Goal: Information Seeking & Learning: Learn about a topic

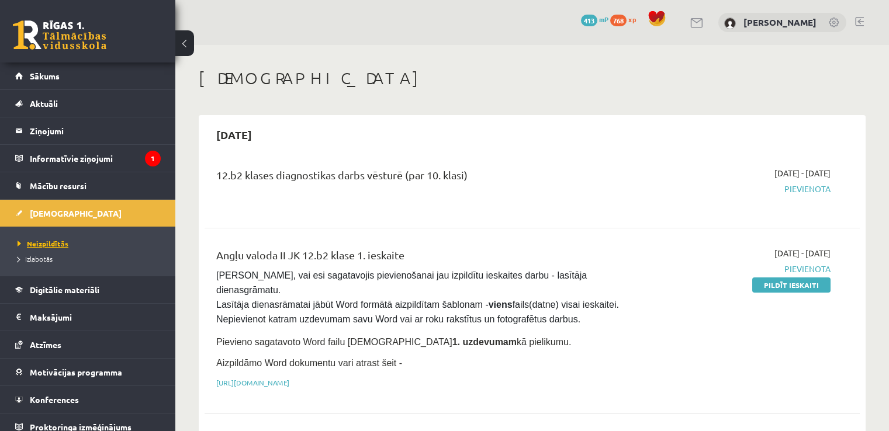
scroll to position [214, 0]
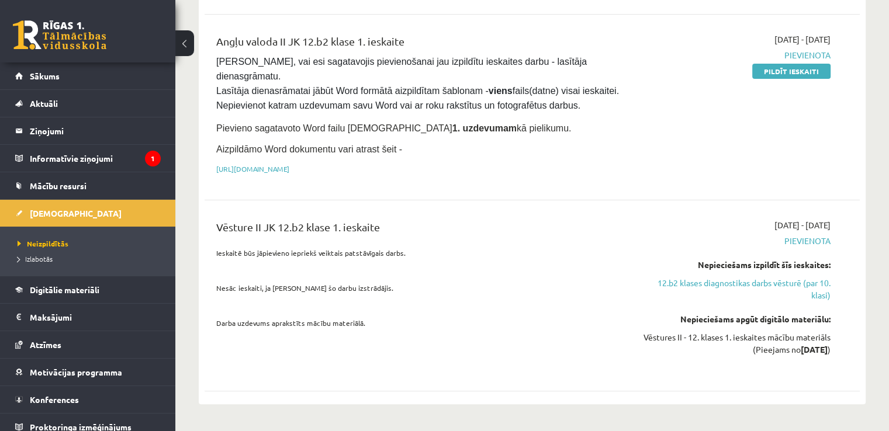
click at [43, 264] on li "Izlabotās" at bounding box center [91, 258] width 146 height 15
click at [43, 258] on span "Izlabotās" at bounding box center [38, 258] width 41 height 9
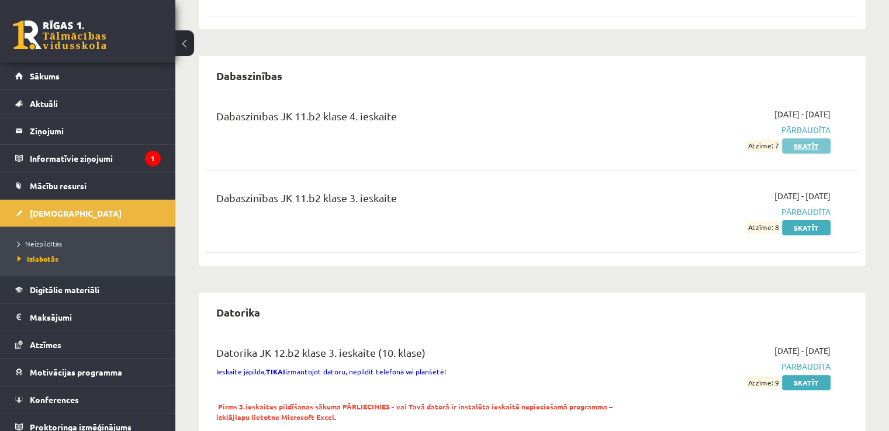
click at [798, 148] on link "Skatīt" at bounding box center [806, 146] width 49 height 15
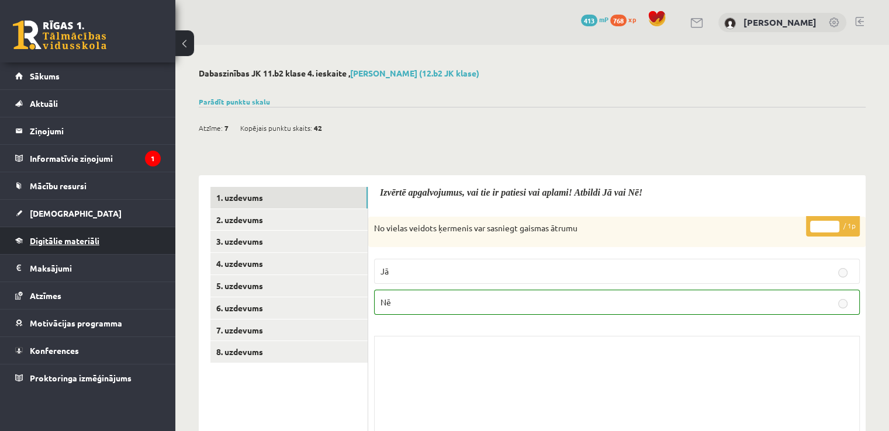
click at [62, 231] on link "Digitālie materiāli" at bounding box center [88, 240] width 146 height 27
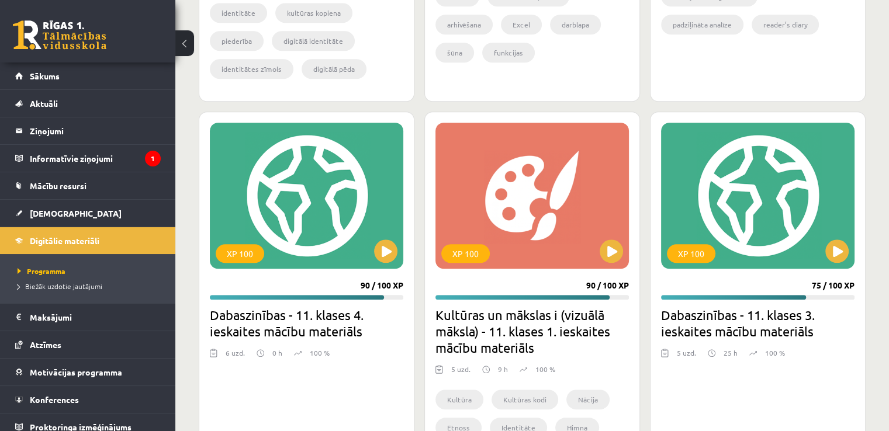
scroll to position [1067, 0]
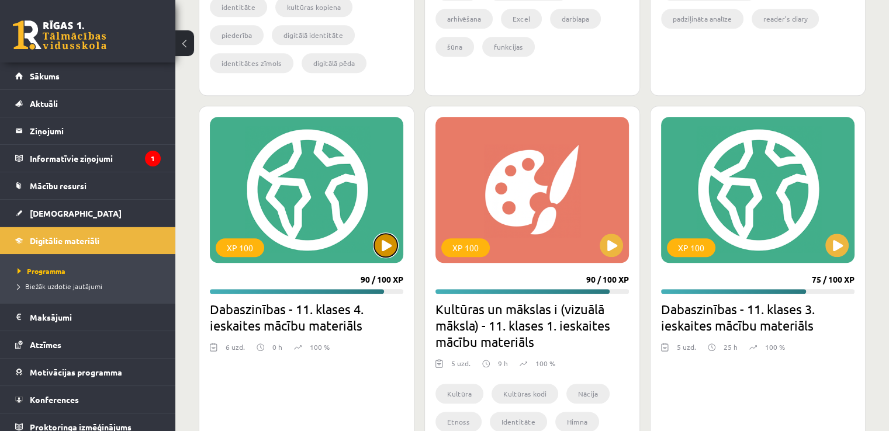
click at [386, 244] on button at bounding box center [385, 245] width 23 height 23
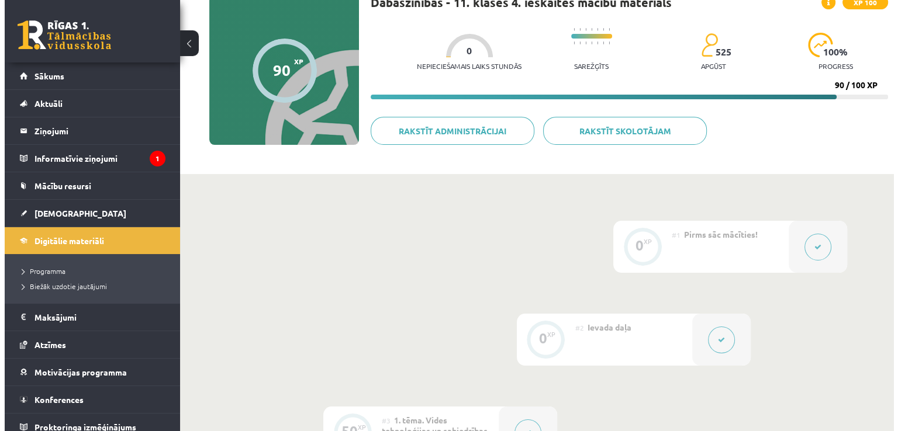
scroll to position [119, 0]
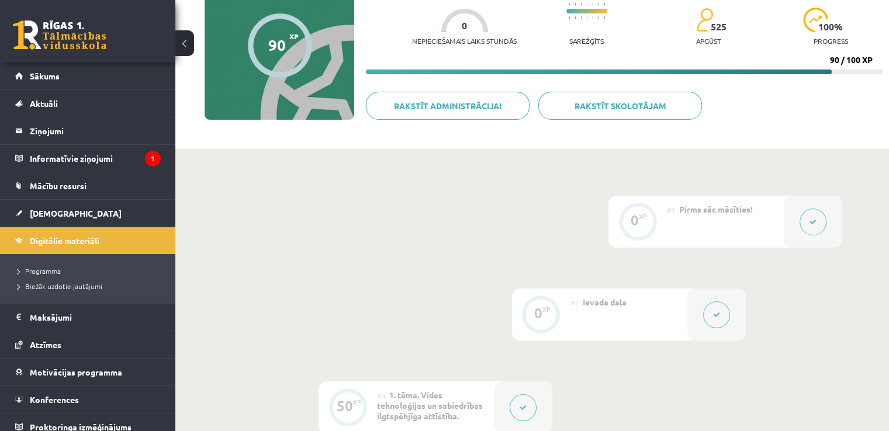
click at [708, 312] on button at bounding box center [716, 315] width 27 height 27
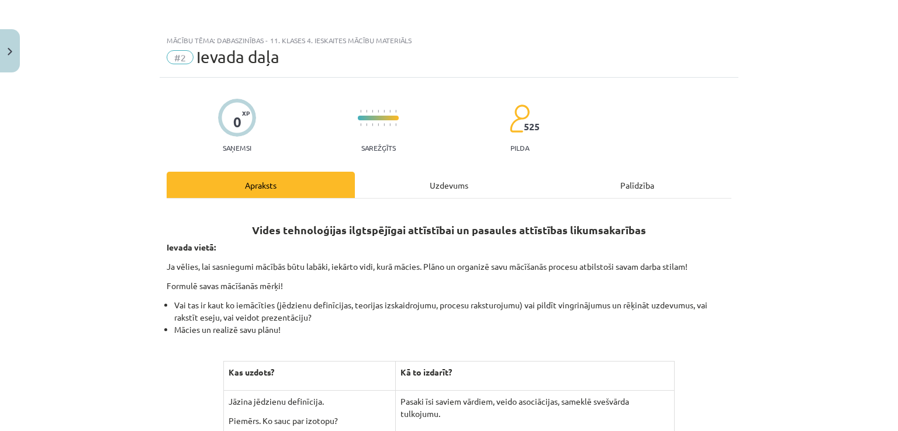
click at [475, 191] on div "Uzdevums" at bounding box center [449, 185] width 188 height 26
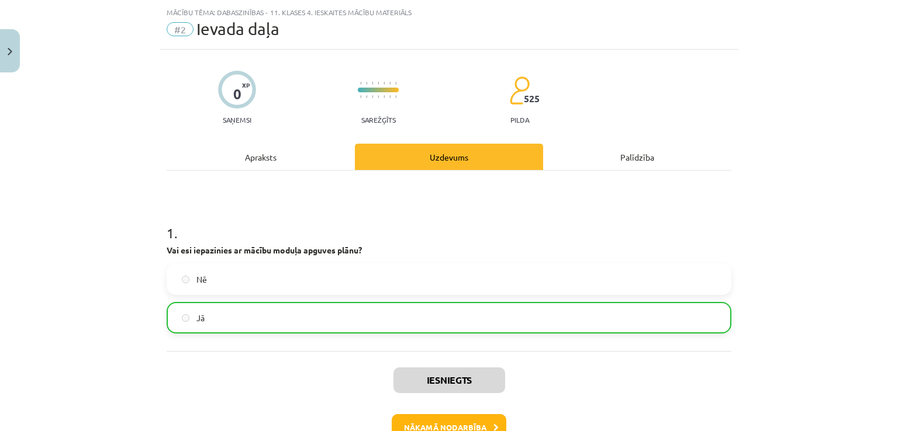
scroll to position [29, 0]
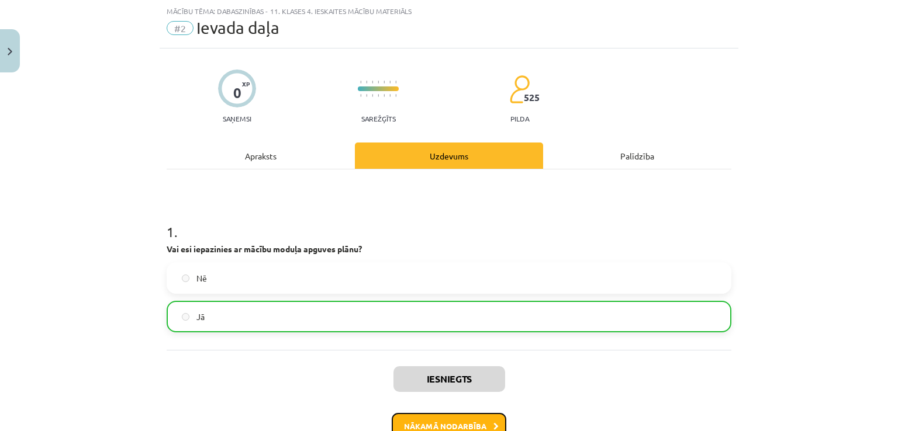
click at [447, 416] on button "Nākamā nodarbība" at bounding box center [449, 426] width 115 height 27
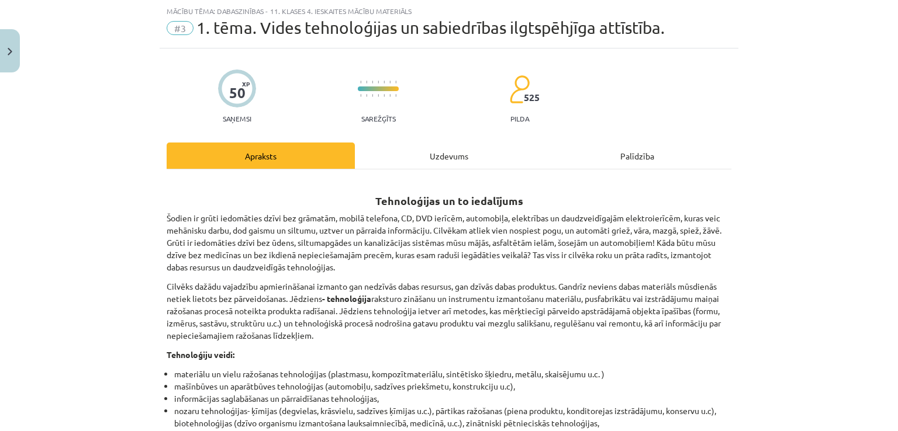
click at [455, 155] on div "Uzdevums" at bounding box center [449, 156] width 188 height 26
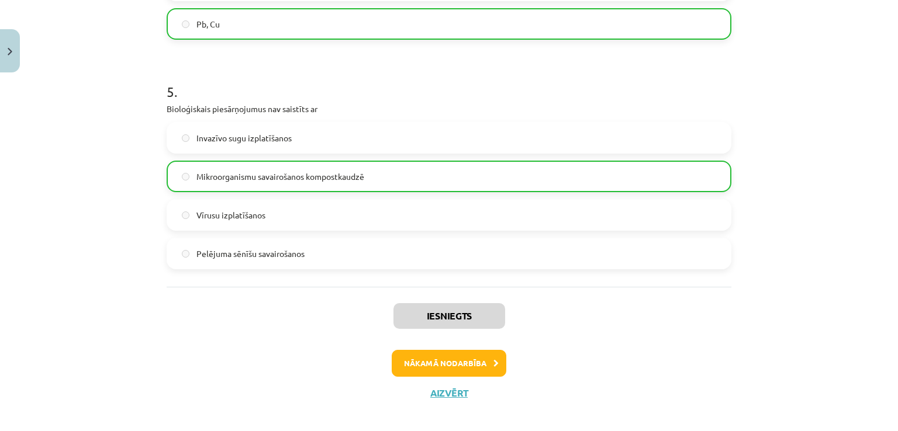
scroll to position [1110, 0]
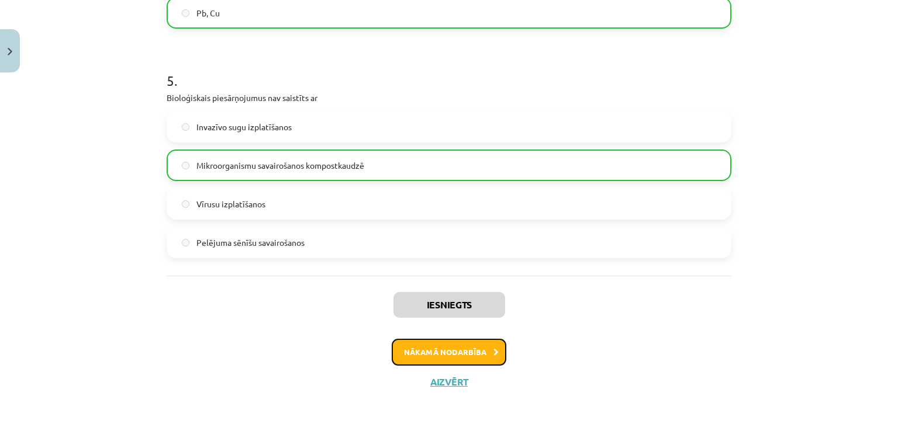
click at [493, 349] on icon at bounding box center [495, 353] width 5 height 8
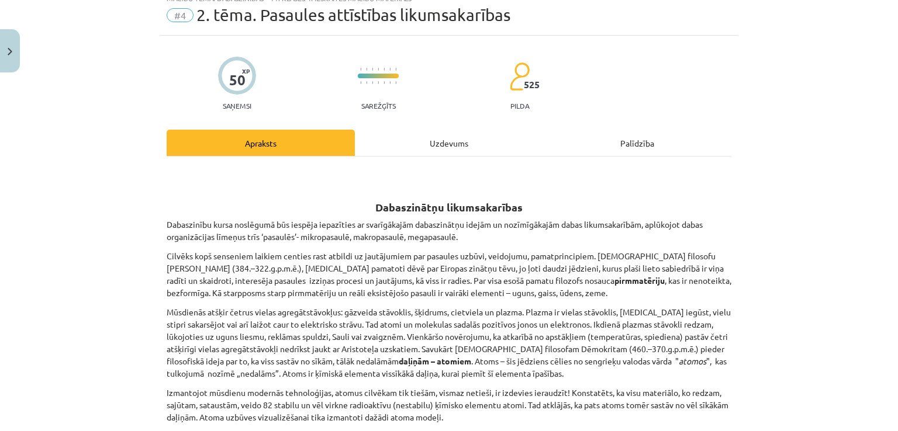
scroll to position [29, 0]
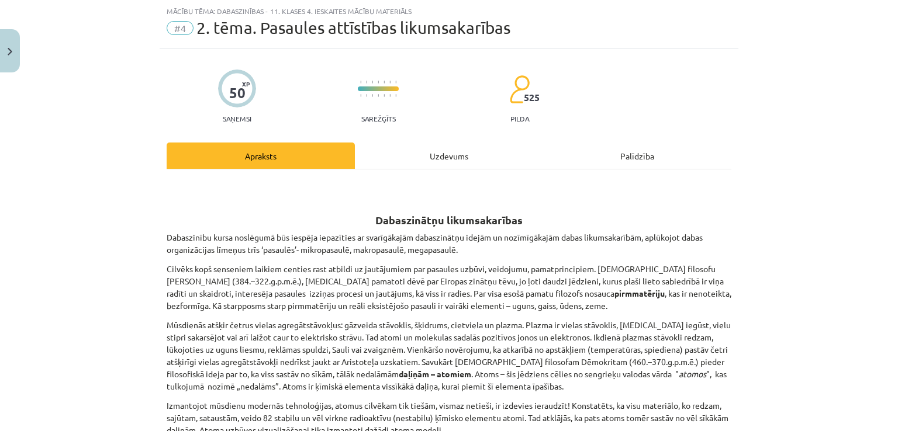
click at [474, 146] on div "Uzdevums" at bounding box center [449, 156] width 188 height 26
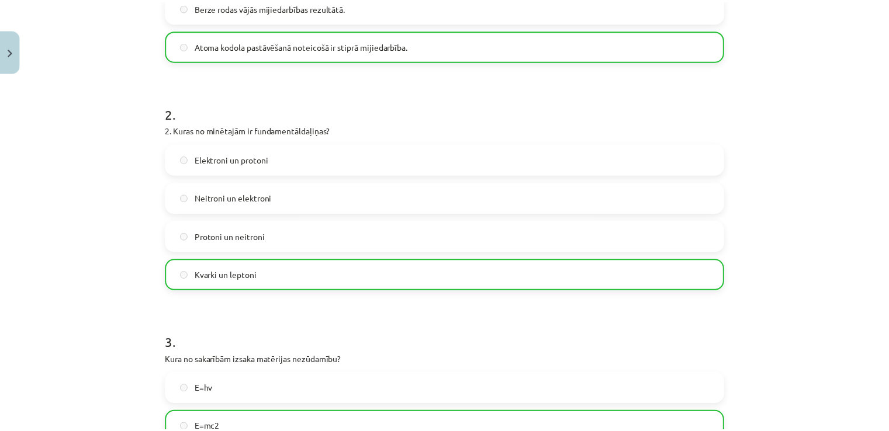
scroll to position [0, 0]
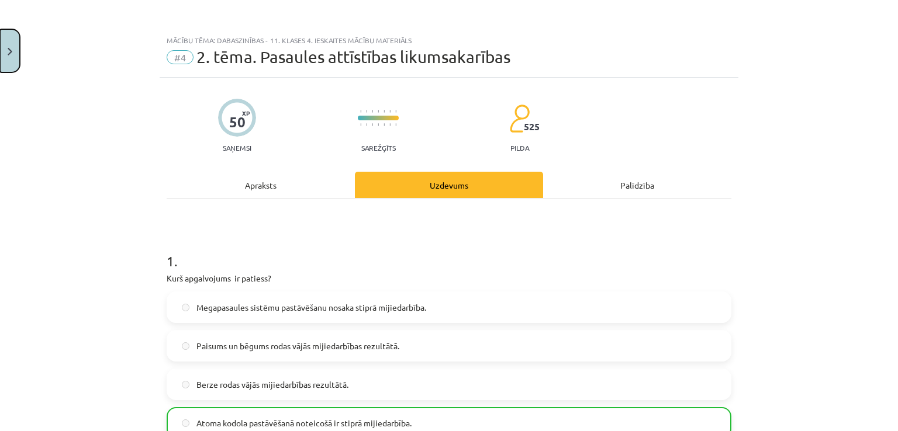
click at [5, 57] on button "Close" at bounding box center [10, 50] width 20 height 43
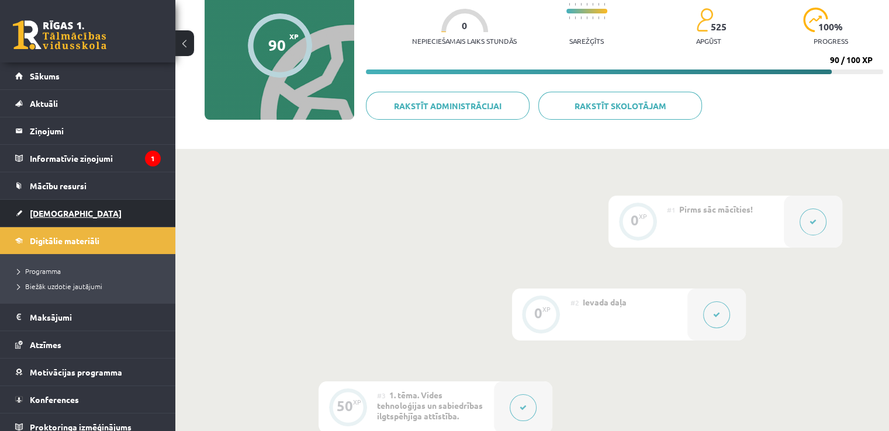
click at [48, 213] on span "[DEMOGRAPHIC_DATA]" at bounding box center [76, 213] width 92 height 11
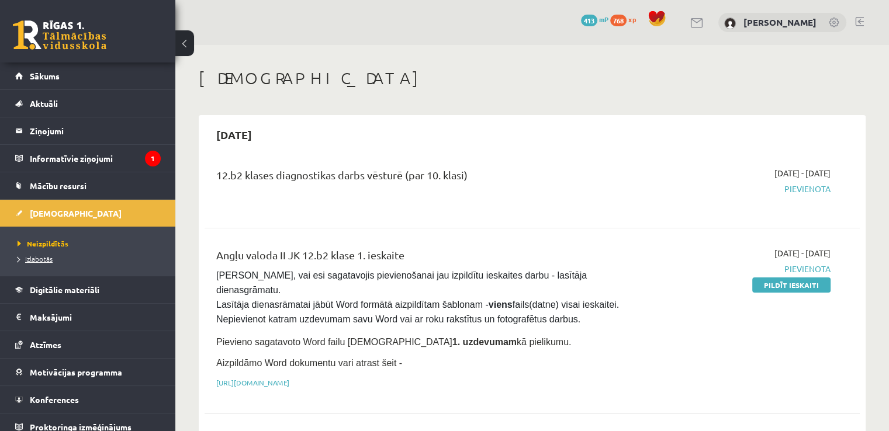
click at [46, 255] on span "Izlabotās" at bounding box center [35, 258] width 35 height 9
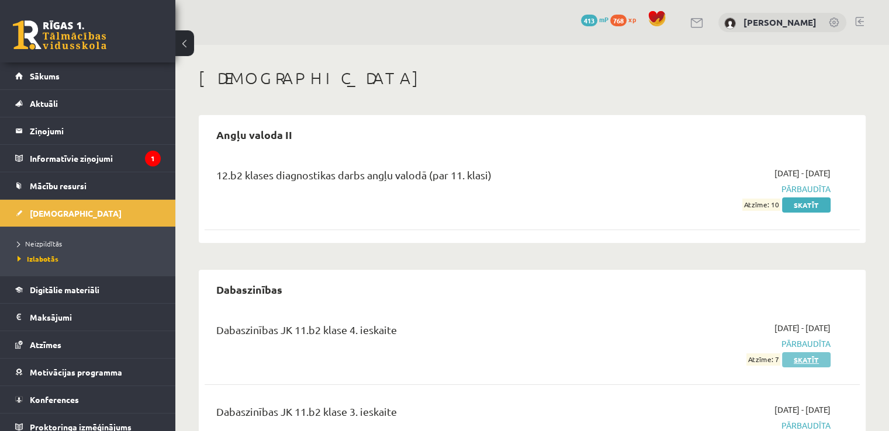
click at [816, 356] on link "Skatīt" at bounding box center [806, 359] width 49 height 15
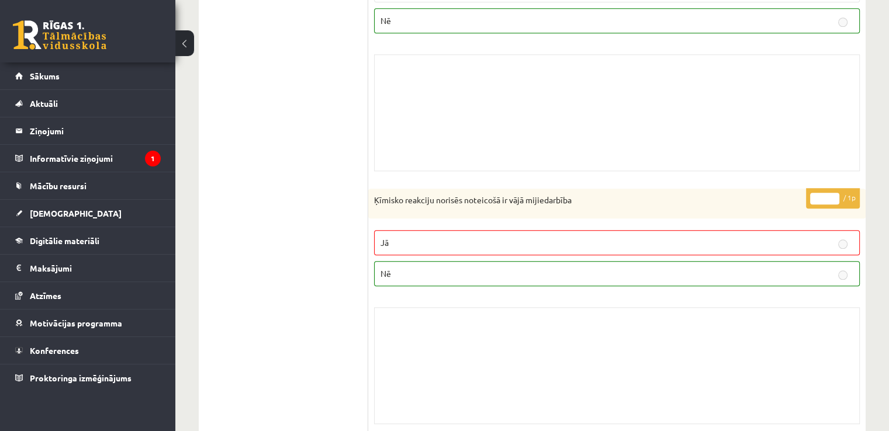
scroll to position [1045, 0]
drag, startPoint x: 887, startPoint y: 220, endPoint x: 889, endPoint y: 272, distance: 52.1
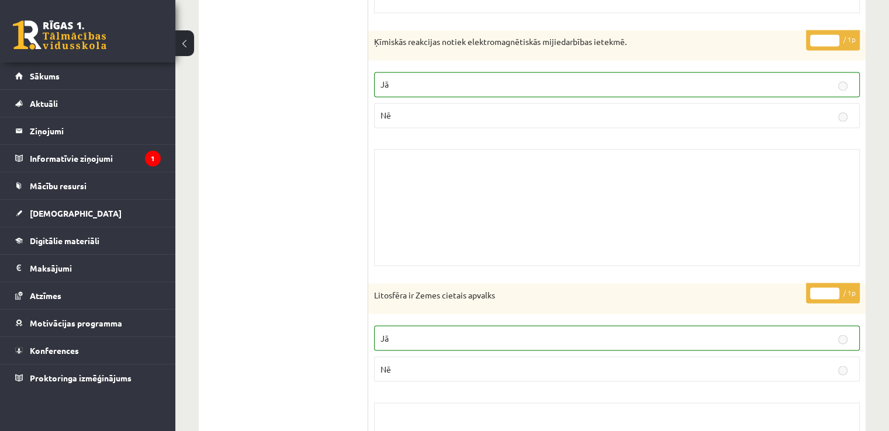
scroll to position [1964, 0]
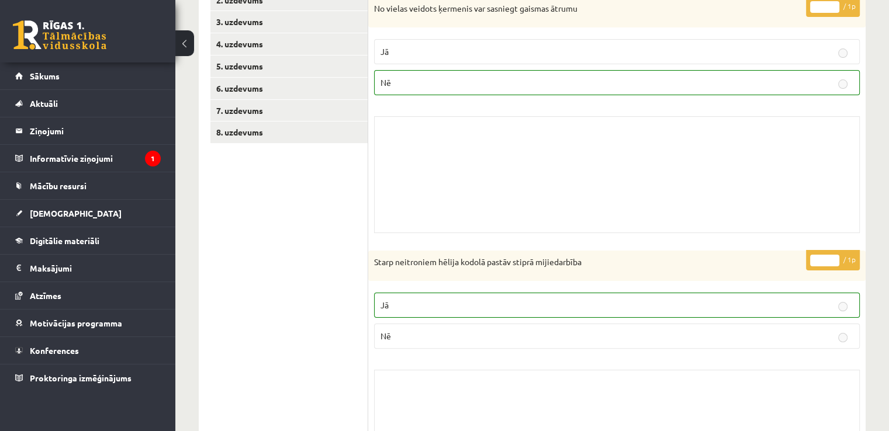
scroll to position [40, 0]
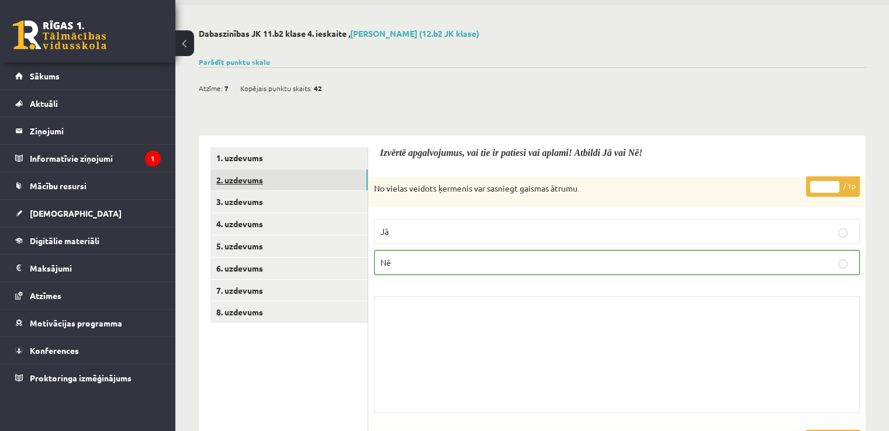
click at [316, 189] on link "2. uzdevums" at bounding box center [288, 180] width 157 height 22
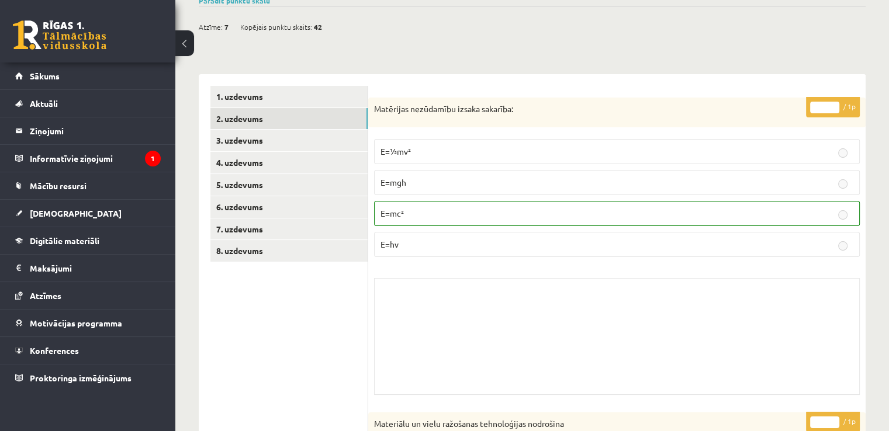
scroll to position [0, 0]
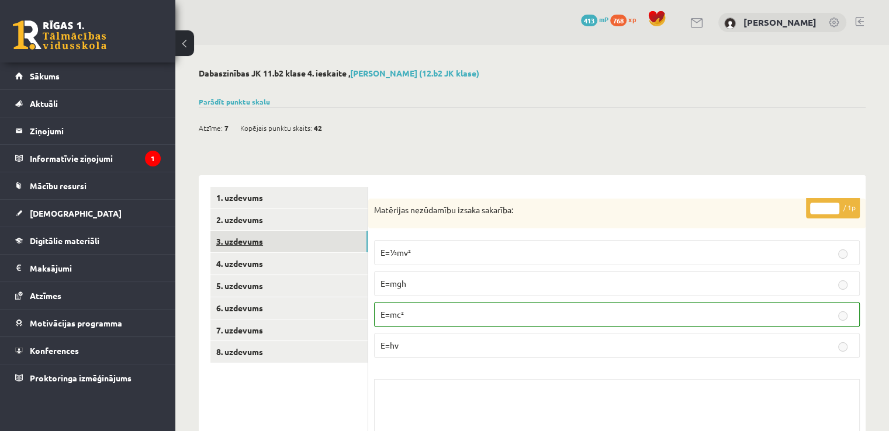
click at [262, 251] on link "3. uzdevums" at bounding box center [288, 242] width 157 height 22
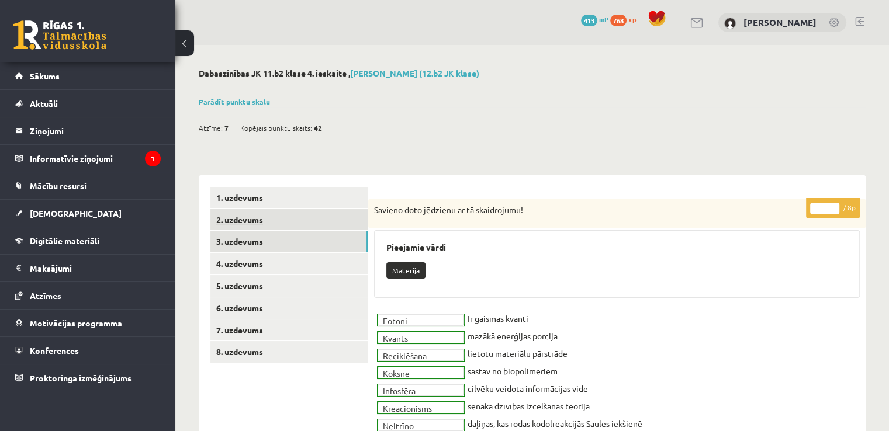
click at [290, 213] on link "2. uzdevums" at bounding box center [288, 220] width 157 height 22
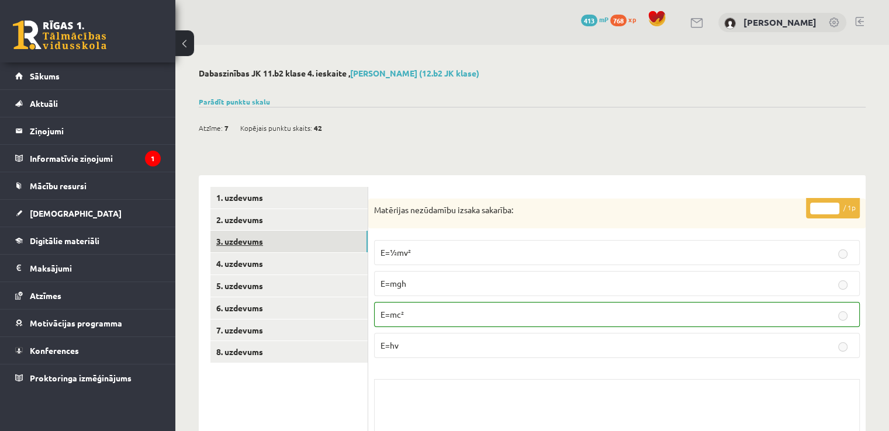
click at [280, 247] on link "3. uzdevums" at bounding box center [288, 242] width 157 height 22
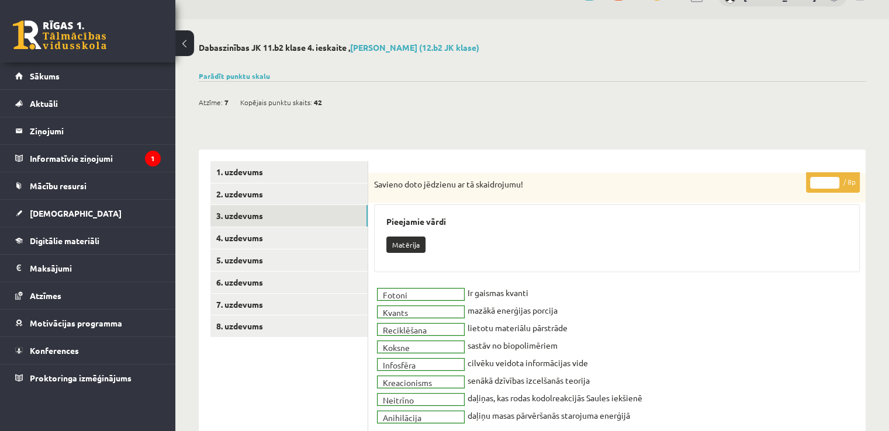
scroll to position [45, 0]
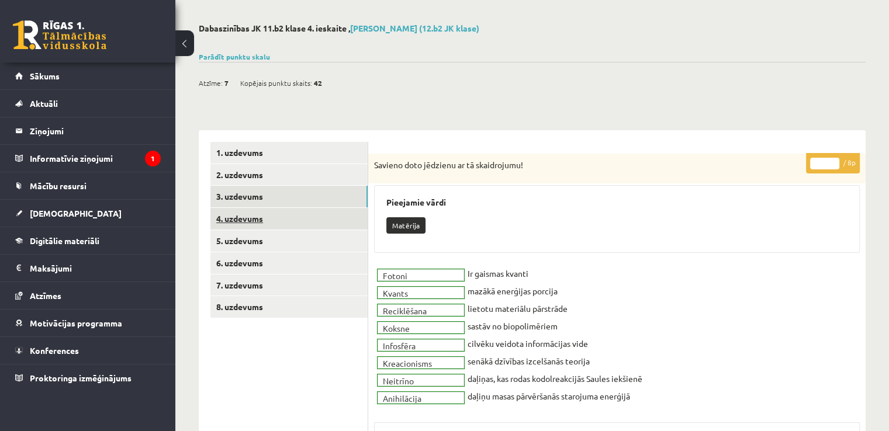
click at [316, 227] on link "4. uzdevums" at bounding box center [288, 219] width 157 height 22
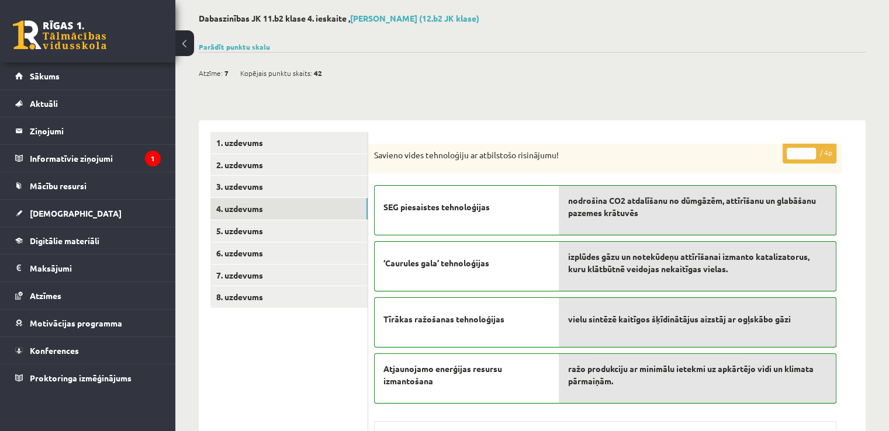
scroll to position [57, 0]
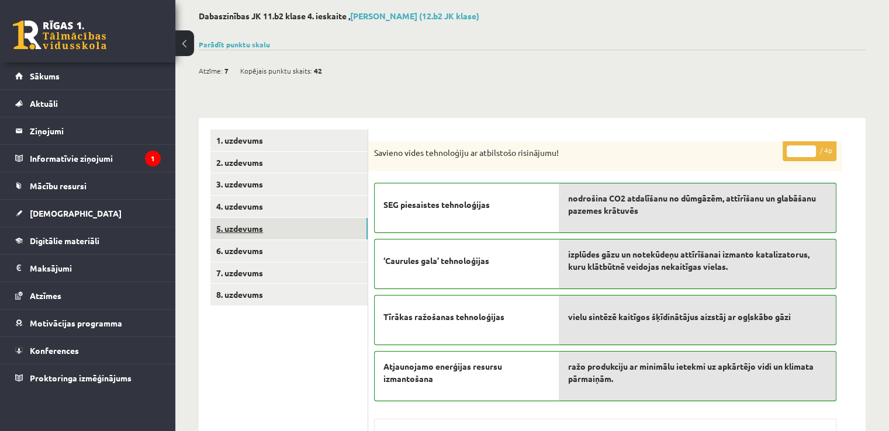
click at [279, 227] on link "5. uzdevums" at bounding box center [288, 229] width 157 height 22
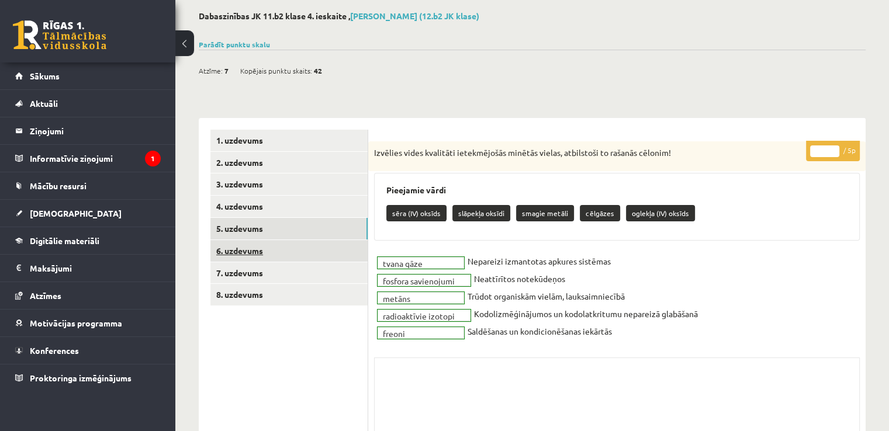
click at [255, 240] on link "6. uzdevums" at bounding box center [288, 251] width 157 height 22
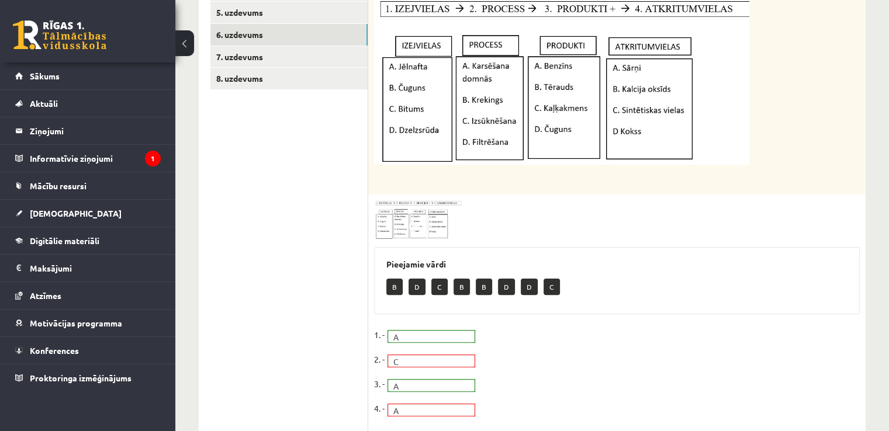
scroll to position [274, 0]
click at [300, 50] on link "7. uzdevums" at bounding box center [288, 57] width 157 height 22
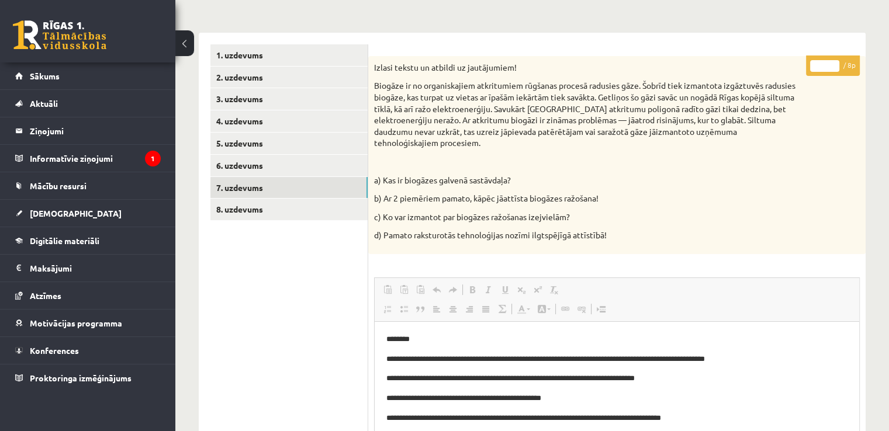
scroll to position [181, 0]
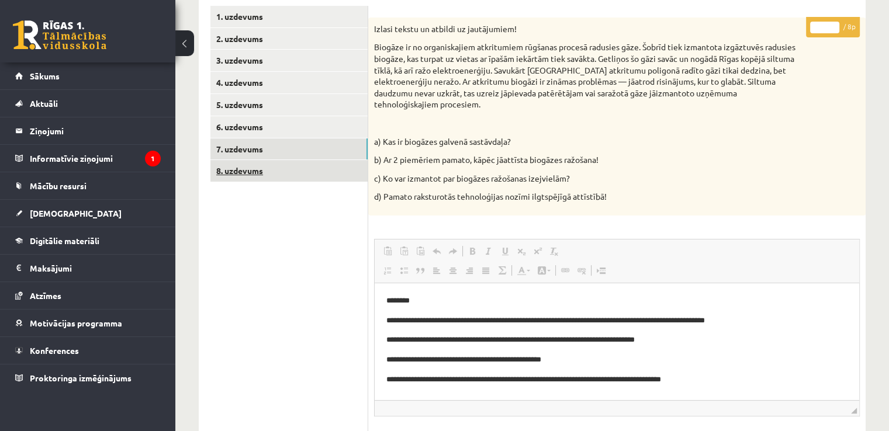
click at [300, 171] on link "8. uzdevums" at bounding box center [288, 171] width 157 height 22
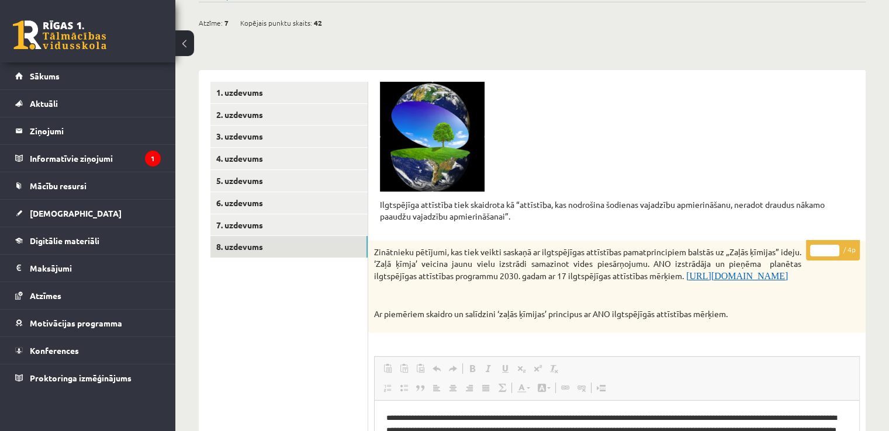
scroll to position [368, 0]
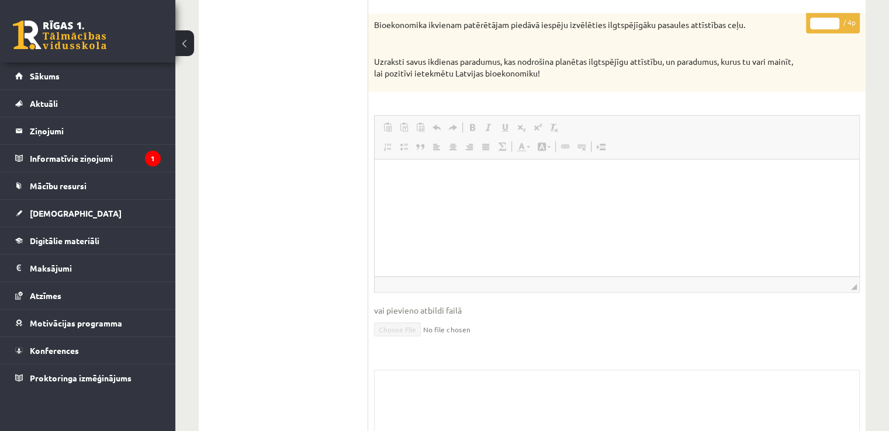
scroll to position [843, 0]
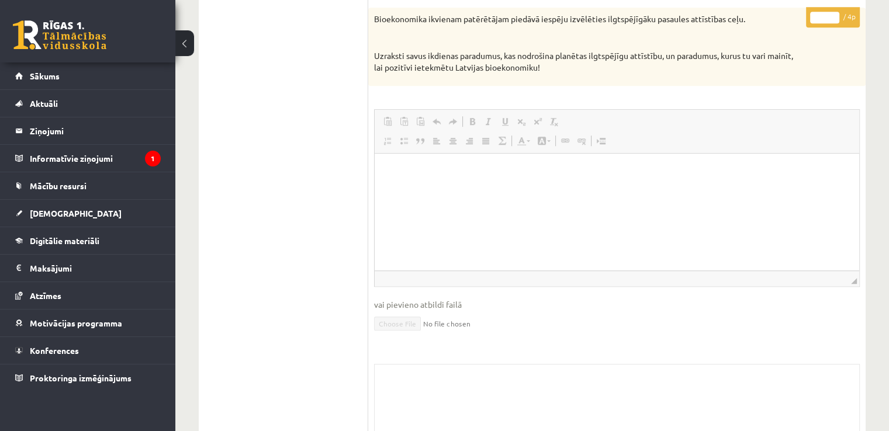
click at [874, 233] on div "Dabaszinības JK 11.b2 klase 4. ieskaite , Roberts Lagodskis (12.b2 JK klase) Pa…" at bounding box center [532, 347] width 714 height 2291
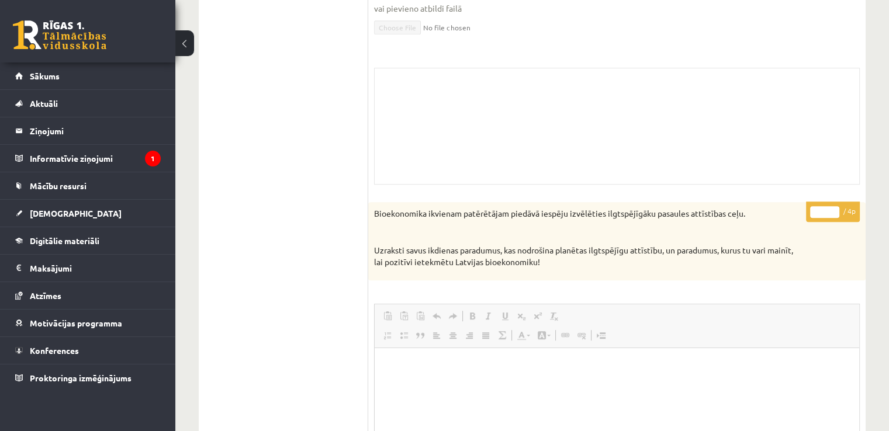
scroll to position [702, 0]
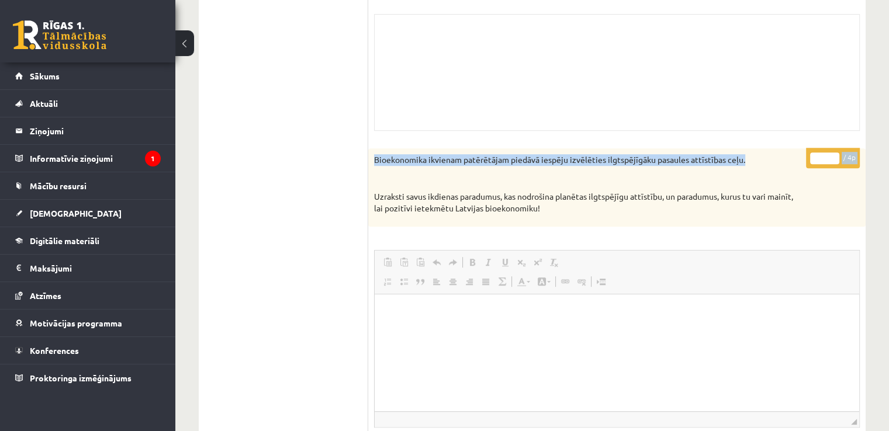
drag, startPoint x: 886, startPoint y: 171, endPoint x: 891, endPoint y: 143, distance: 29.0
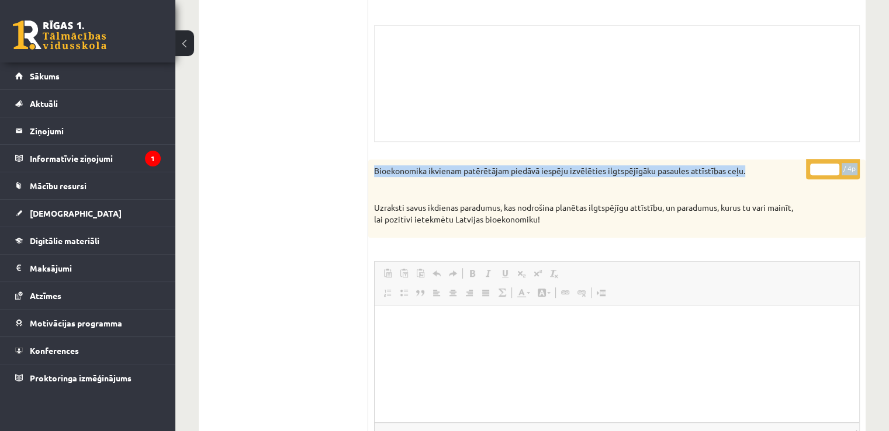
scroll to position [686, 0]
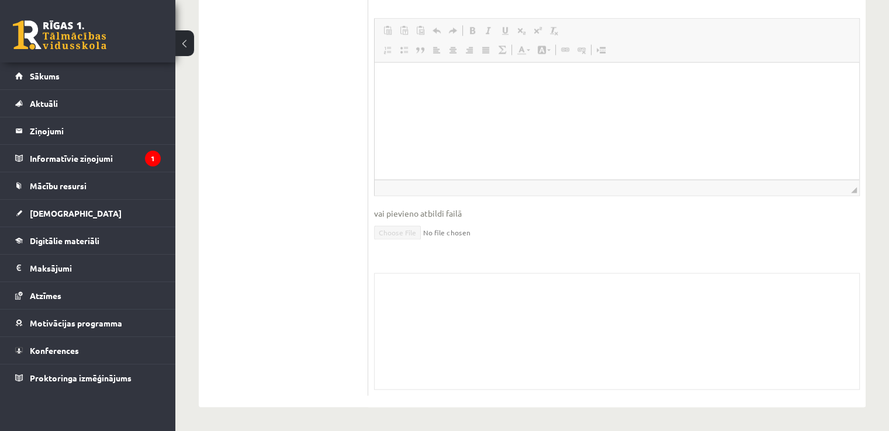
scroll to position [1914, 0]
click at [54, 211] on span "[DEMOGRAPHIC_DATA]" at bounding box center [76, 213] width 92 height 11
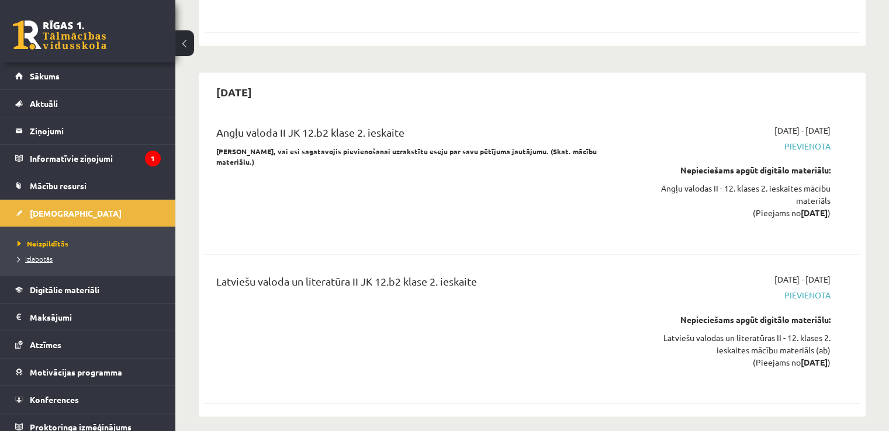
click at [44, 257] on span "Izlabotās" at bounding box center [35, 258] width 35 height 9
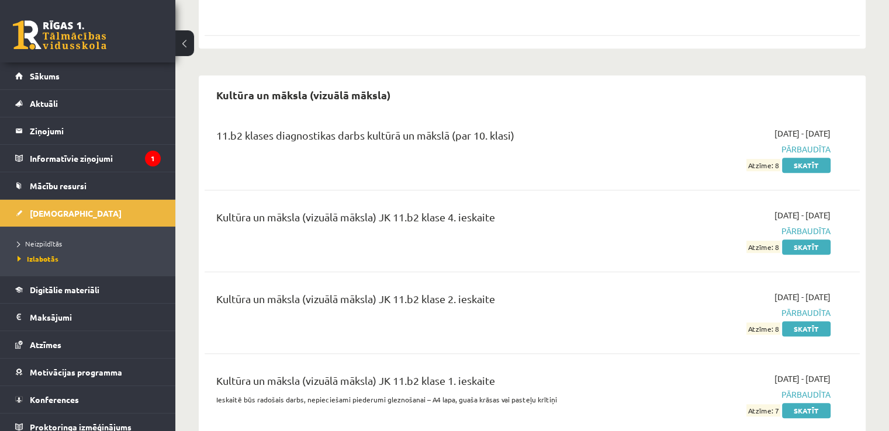
scroll to position [884, 0]
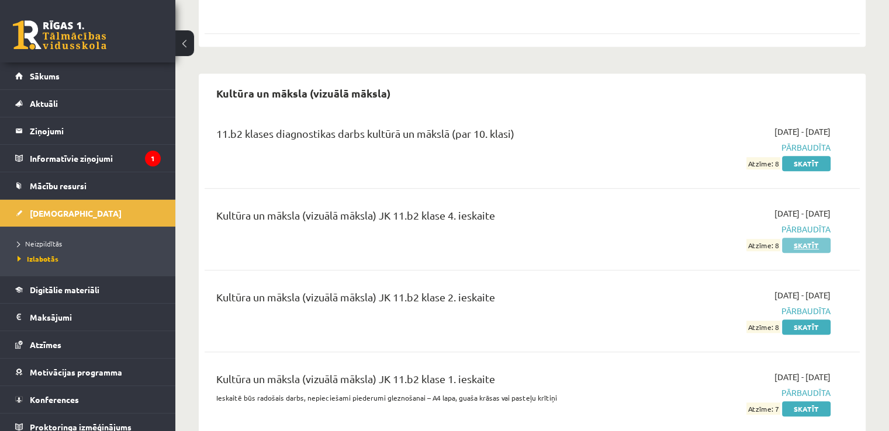
click at [821, 238] on link "Skatīt" at bounding box center [806, 245] width 49 height 15
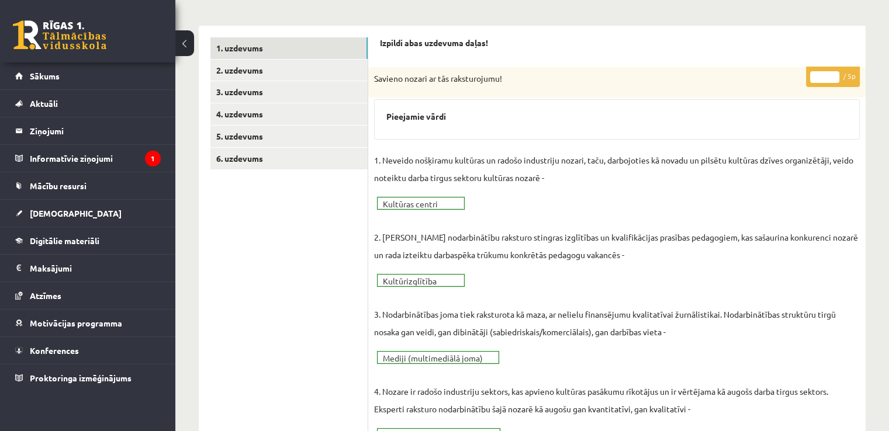
scroll to position [138, 0]
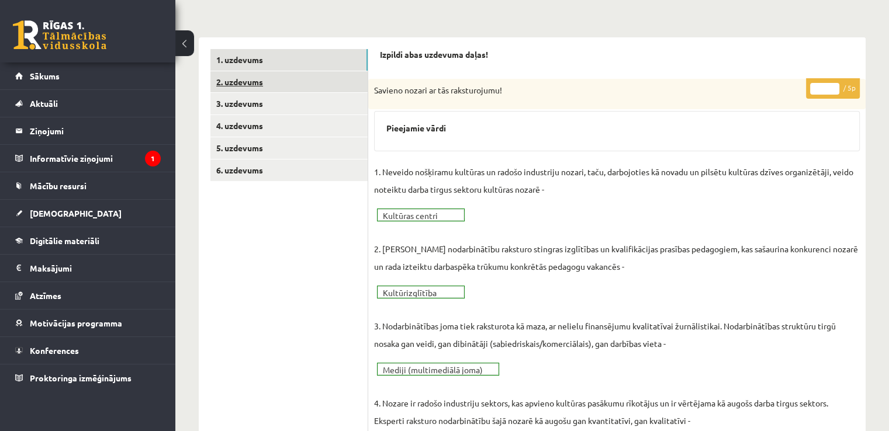
click at [326, 81] on link "2. uzdevums" at bounding box center [288, 82] width 157 height 22
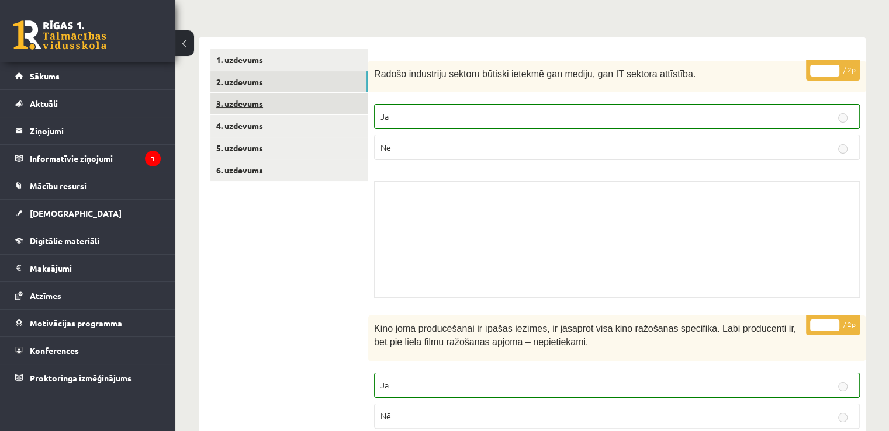
click at [319, 103] on link "3. uzdevums" at bounding box center [288, 104] width 157 height 22
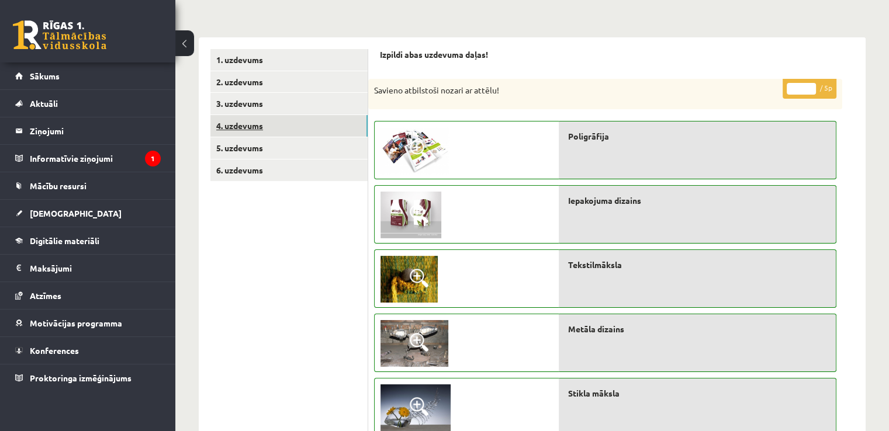
click at [314, 131] on link "4. uzdevums" at bounding box center [288, 126] width 157 height 22
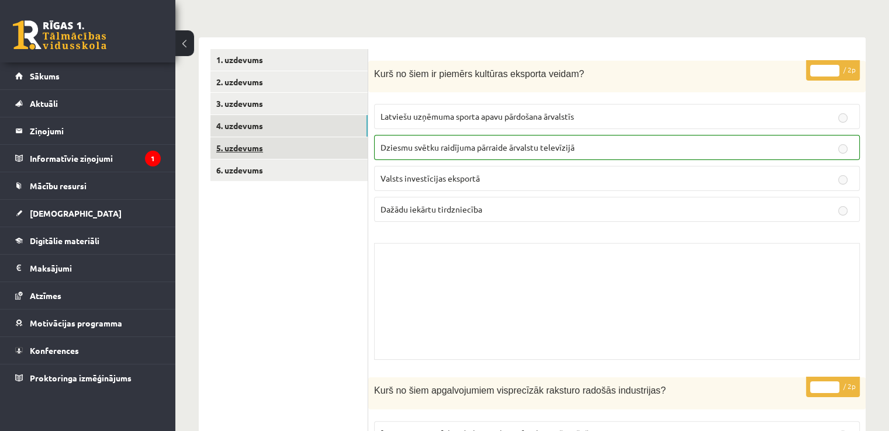
click at [313, 143] on link "5. uzdevums" at bounding box center [288, 148] width 157 height 22
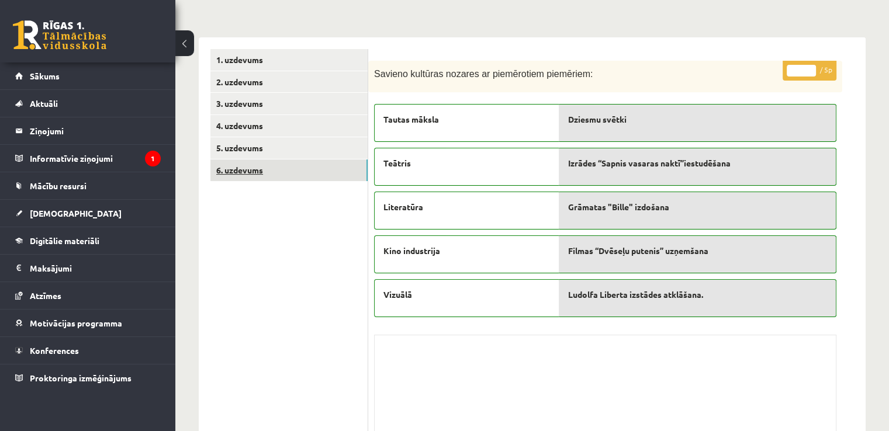
click at [312, 169] on link "6. uzdevums" at bounding box center [288, 171] width 157 height 22
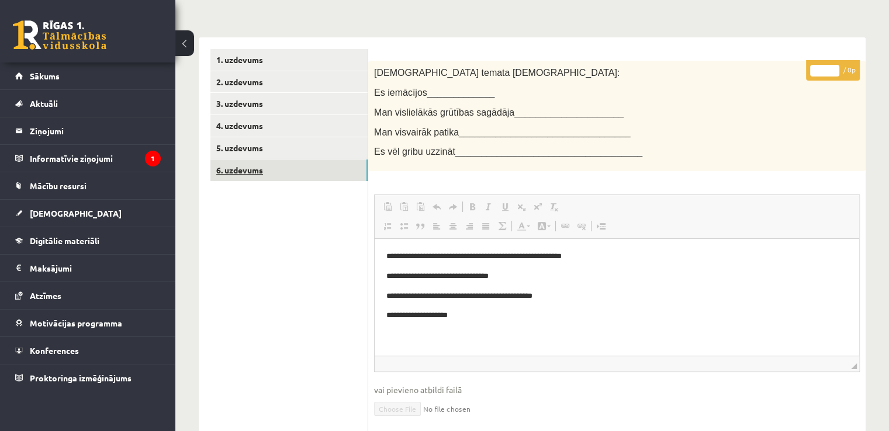
scroll to position [0, 0]
click at [66, 239] on span "Digitālie materiāli" at bounding box center [65, 241] width 70 height 11
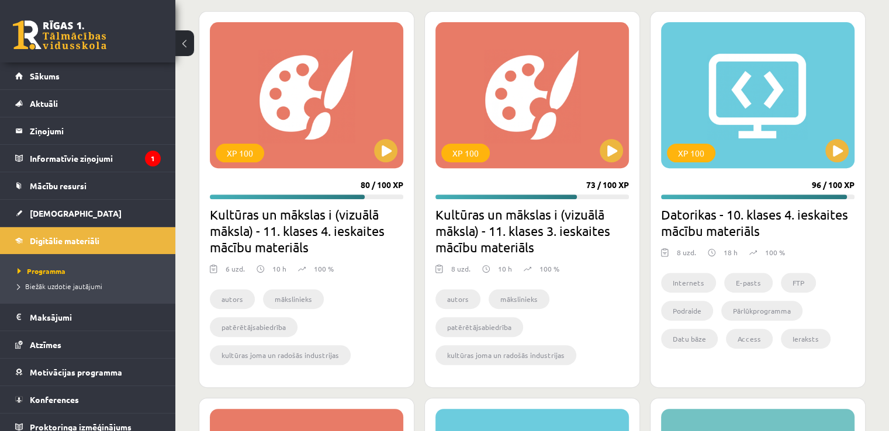
scroll to position [351, 0]
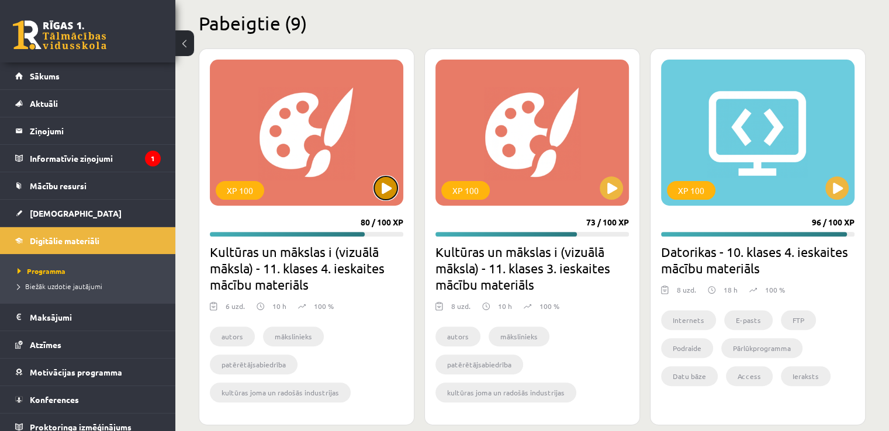
click at [384, 193] on button at bounding box center [385, 187] width 23 height 23
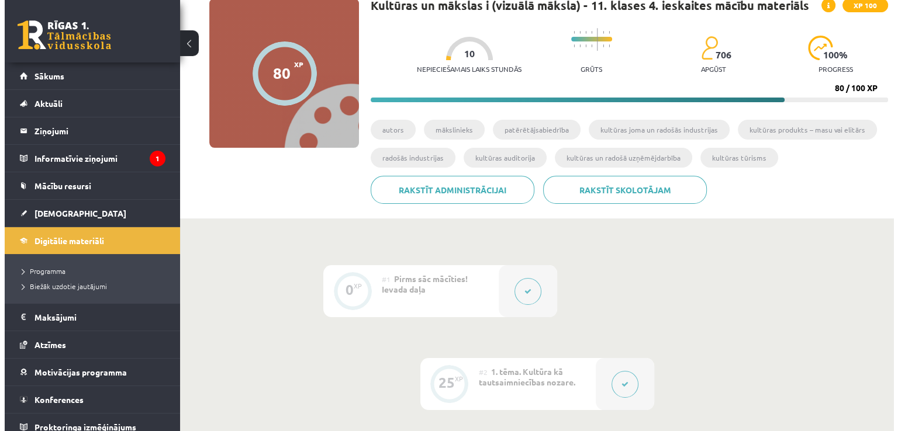
scroll to position [136, 0]
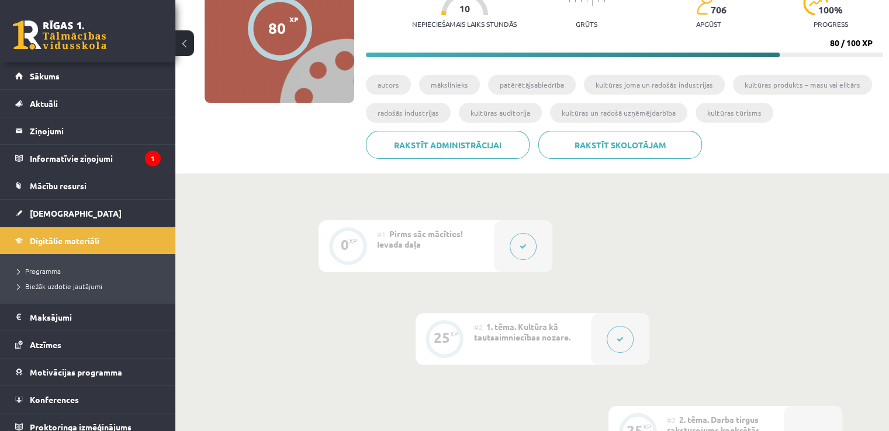
click at [612, 335] on button at bounding box center [620, 339] width 27 height 27
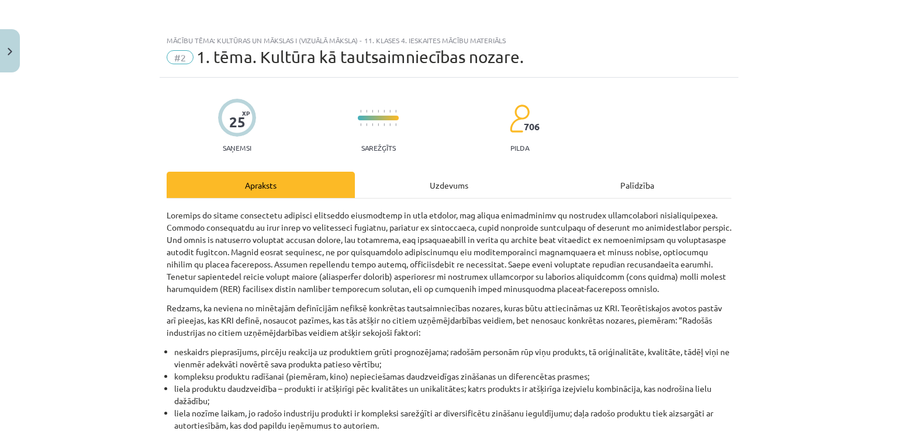
click at [427, 180] on div "Uzdevums" at bounding box center [449, 185] width 188 height 26
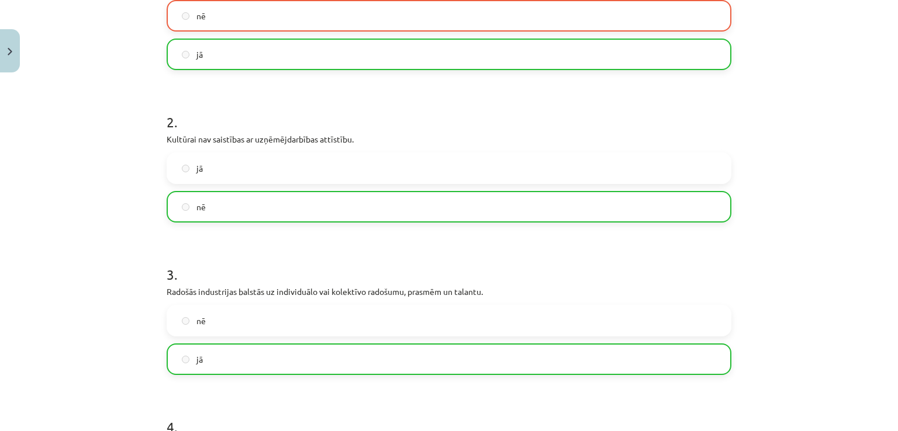
scroll to position [292, 0]
drag, startPoint x: 879, startPoint y: 238, endPoint x: 879, endPoint y: 264, distance: 25.7
click at [879, 264] on div "Mācību tēma: Kultūras un mākslas i (vizuālā māksla) - 11. klases 4. ieskaites m…" at bounding box center [449, 215] width 898 height 431
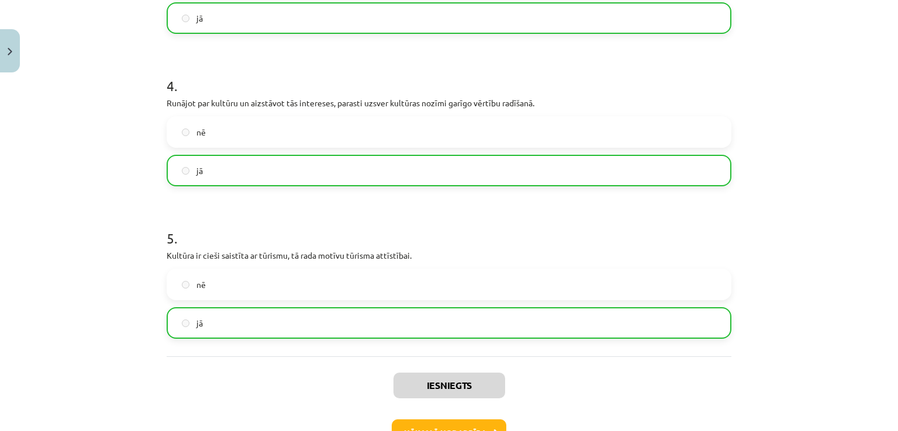
scroll to position [631, 0]
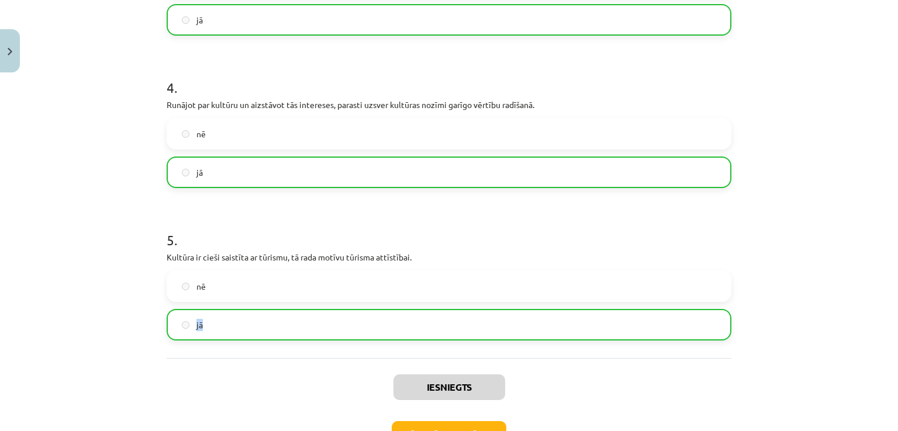
drag, startPoint x: 878, startPoint y: 286, endPoint x: 883, endPoint y: 309, distance: 23.3
click at [883, 309] on div "Mācību tēma: Kultūras un mākslas i (vizuālā māksla) - 11. klases 4. ieskaites m…" at bounding box center [449, 215] width 898 height 431
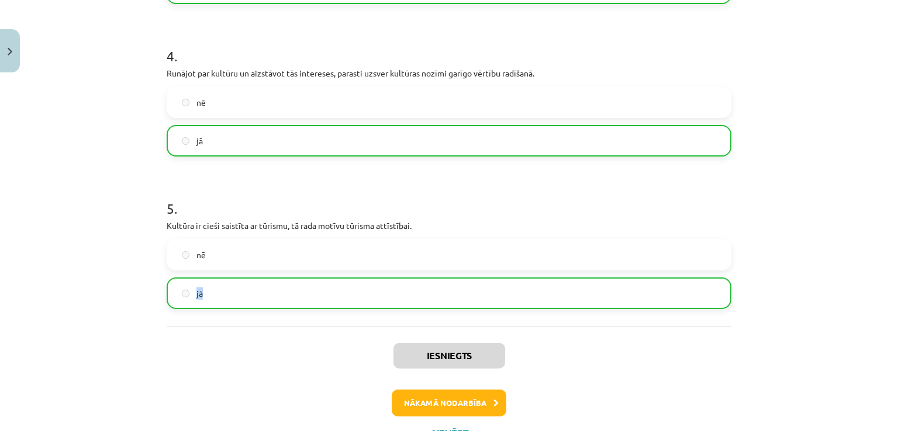
scroll to position [664, 0]
click at [407, 396] on button "Nākamā nodarbība" at bounding box center [449, 402] width 115 height 27
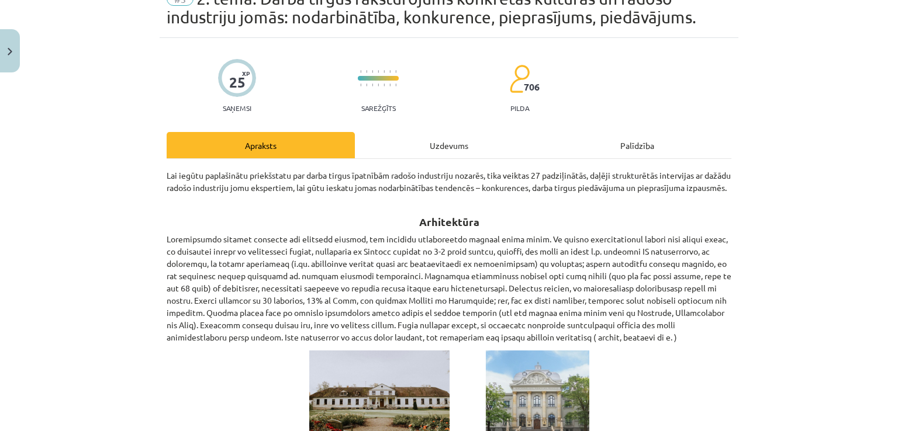
scroll to position [29, 0]
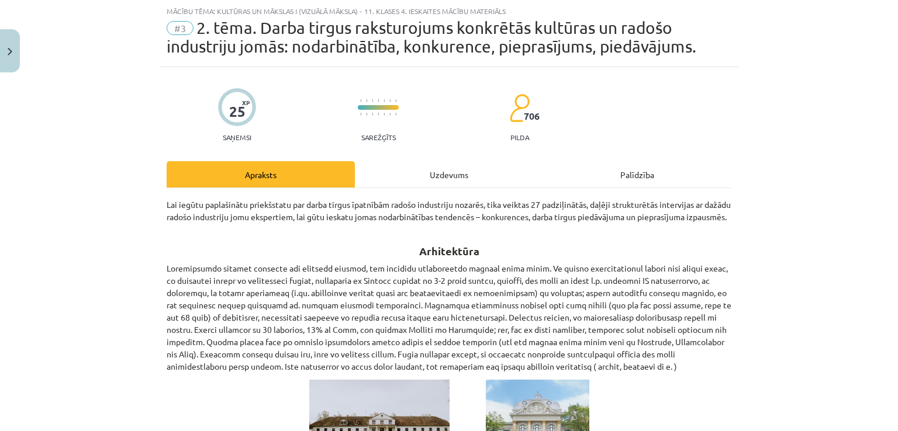
click at [432, 184] on div "Uzdevums" at bounding box center [449, 174] width 188 height 26
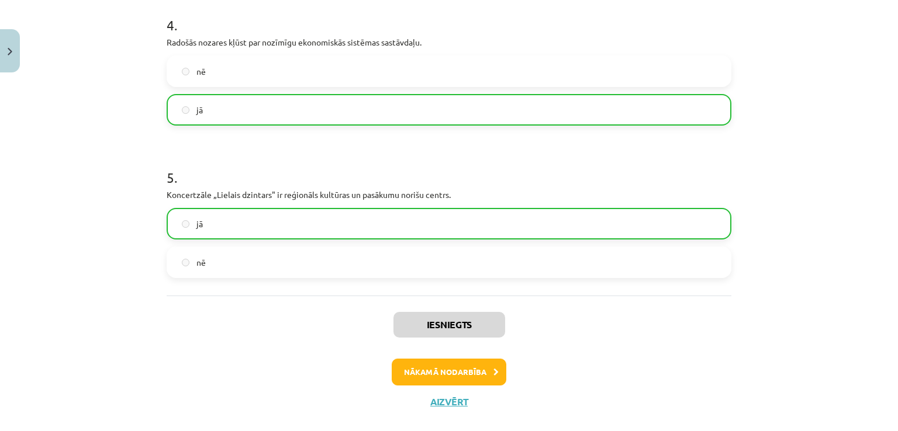
scroll to position [756, 0]
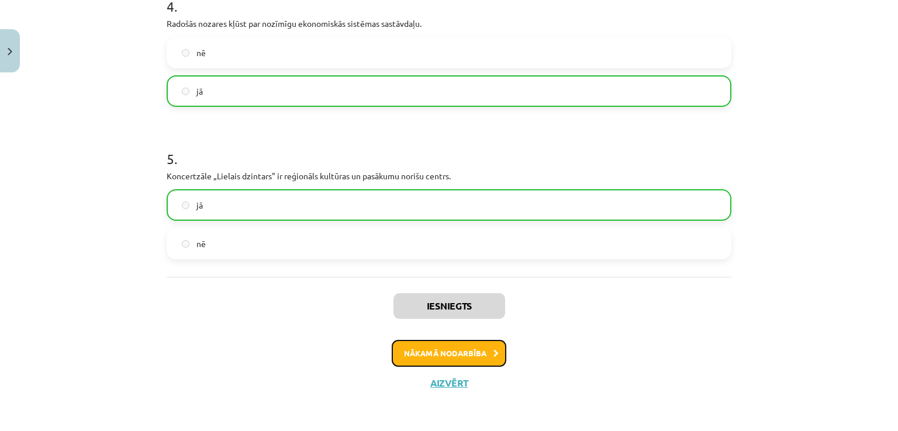
click at [484, 349] on button "Nākamā nodarbība" at bounding box center [449, 353] width 115 height 27
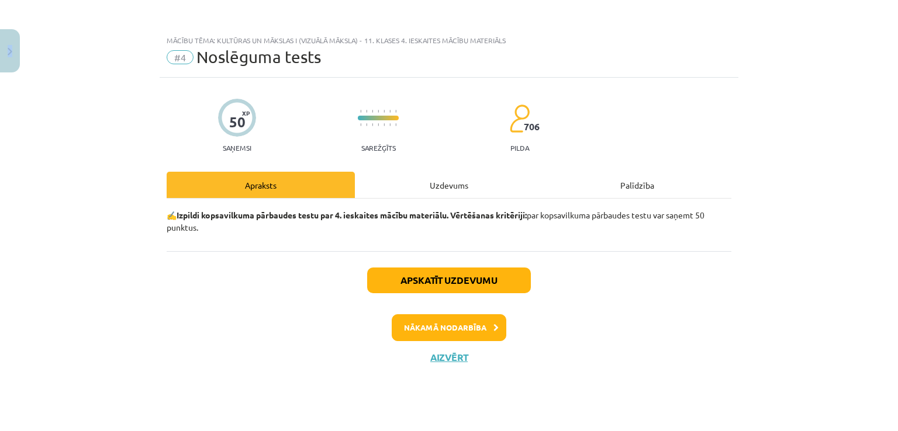
scroll to position [0, 0]
click at [484, 349] on div "Apskatīt uzdevumu Nākamā nodarbība Aizvērt" at bounding box center [449, 310] width 565 height 119
click at [484, 281] on button "Apskatīt uzdevumu" at bounding box center [449, 281] width 164 height 26
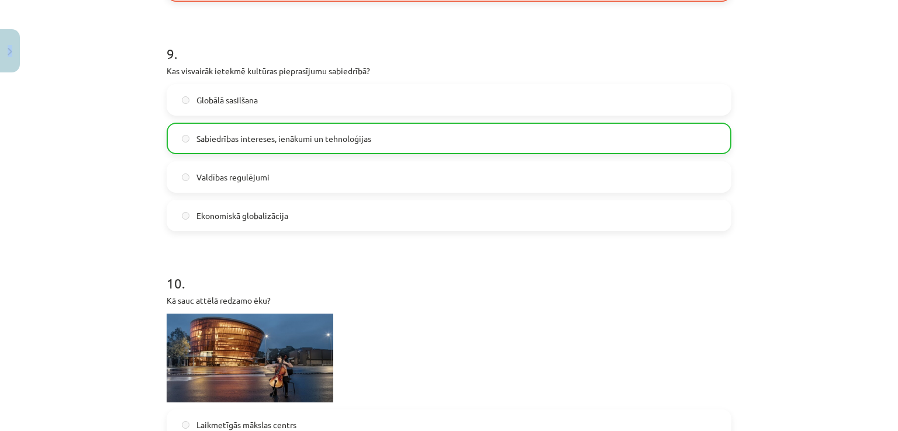
scroll to position [2486, 0]
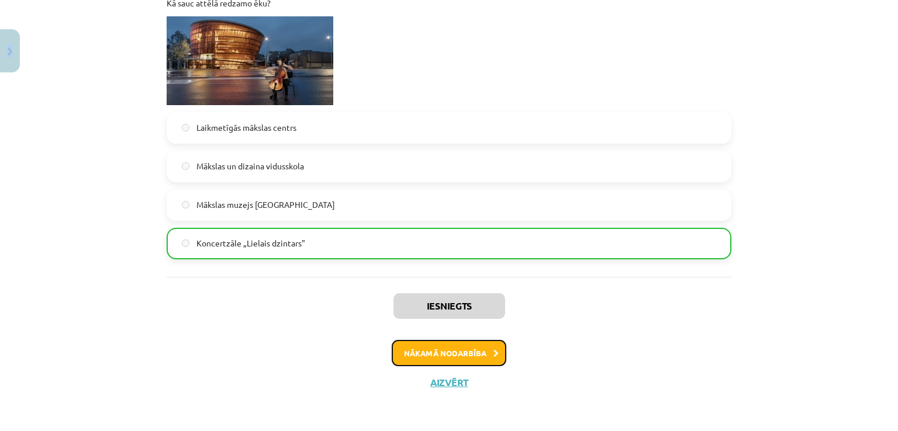
click at [470, 358] on button "Nākamā nodarbība" at bounding box center [449, 353] width 115 height 27
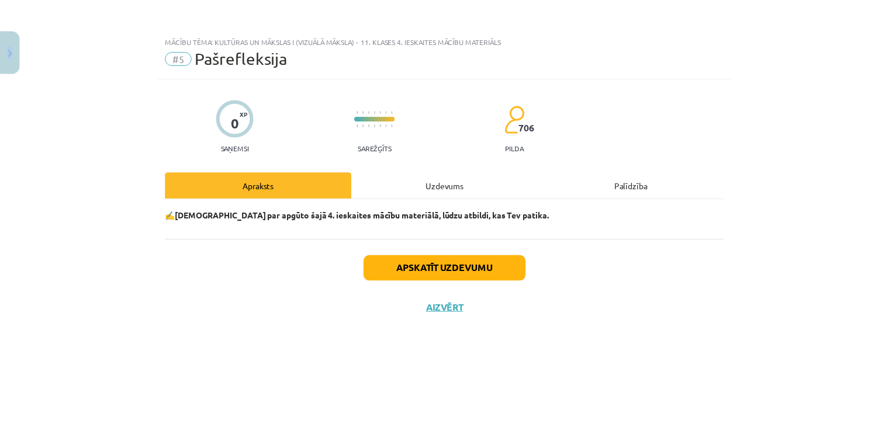
scroll to position [0, 0]
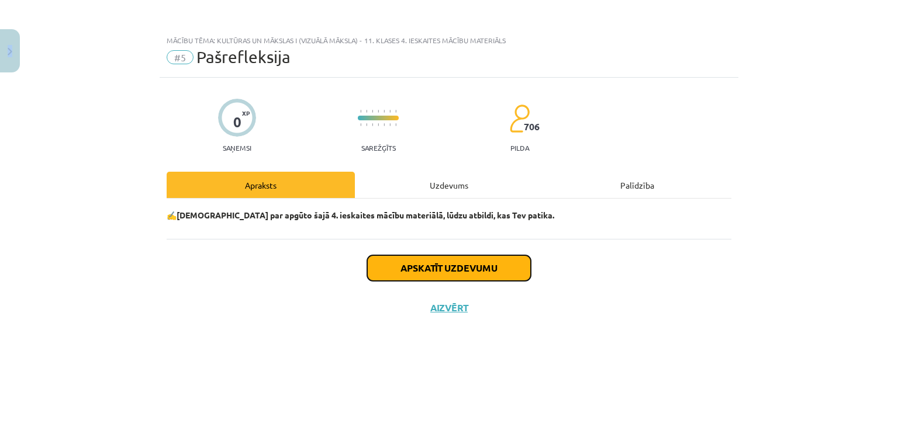
click at [473, 275] on button "Apskatīt uzdevumu" at bounding box center [449, 268] width 164 height 26
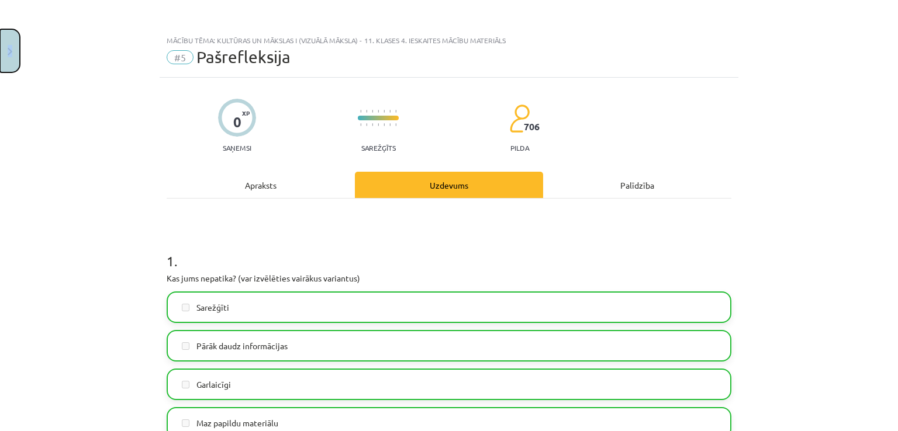
click at [12, 53] on button "Close" at bounding box center [10, 50] width 20 height 43
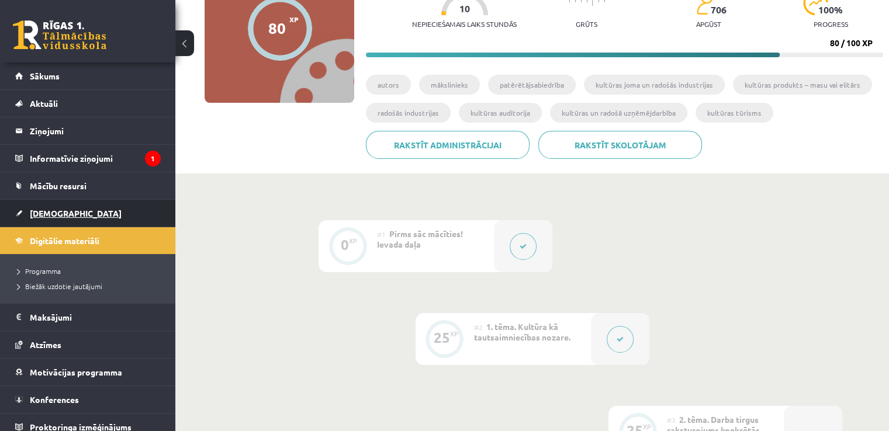
click at [58, 220] on link "[DEMOGRAPHIC_DATA]" at bounding box center [88, 213] width 146 height 27
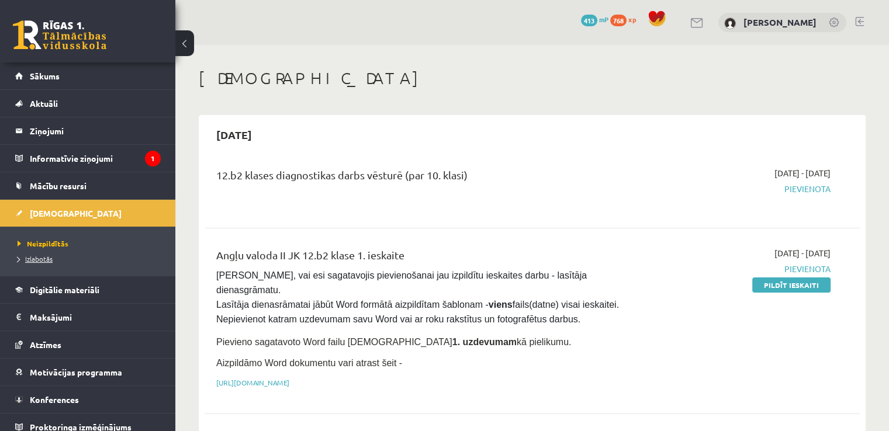
click at [49, 262] on link "Izlabotās" at bounding box center [91, 259] width 146 height 11
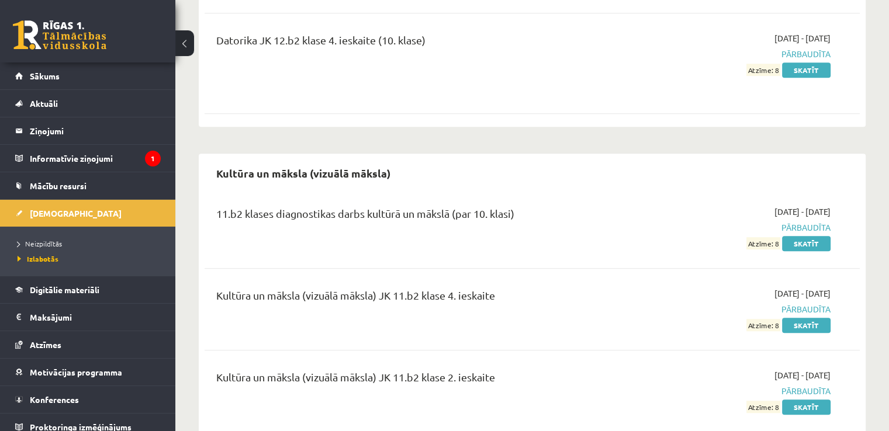
scroll to position [805, 0]
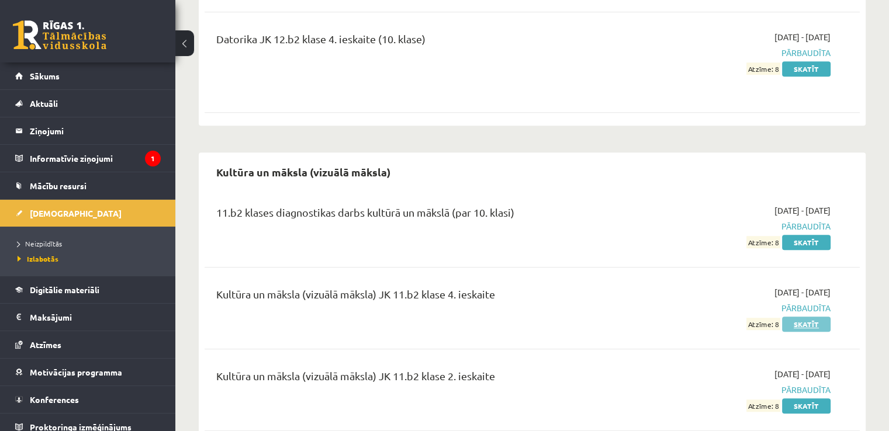
click at [799, 317] on link "Skatīt" at bounding box center [806, 324] width 49 height 15
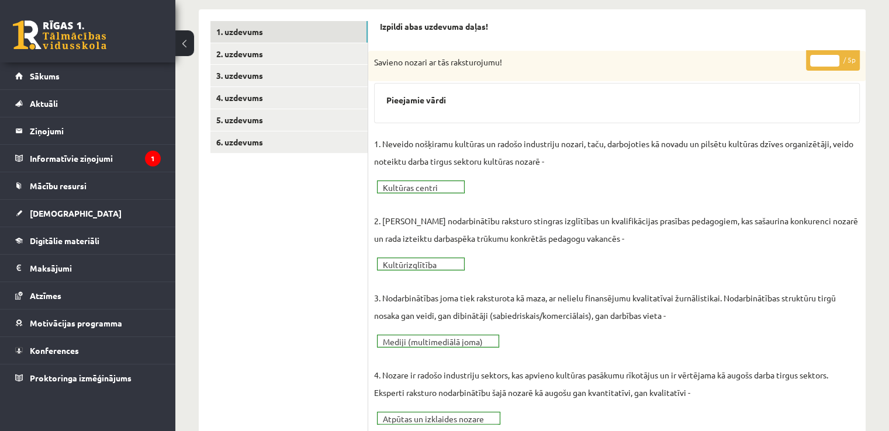
scroll to position [164, 0]
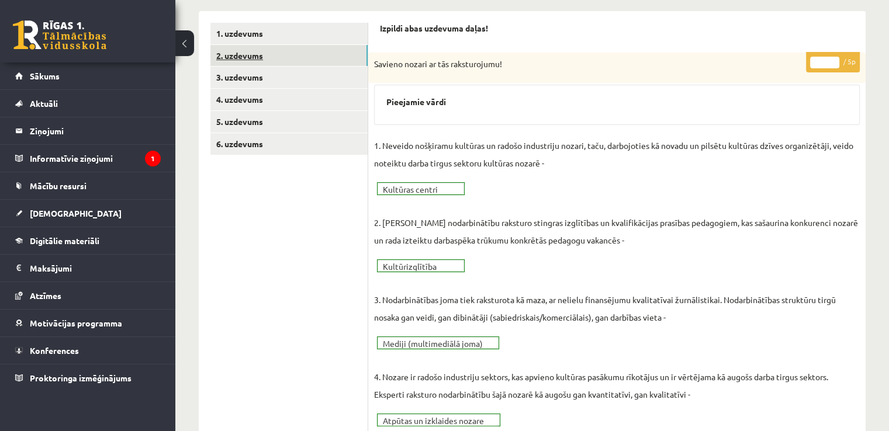
click at [341, 57] on link "2. uzdevums" at bounding box center [288, 56] width 157 height 22
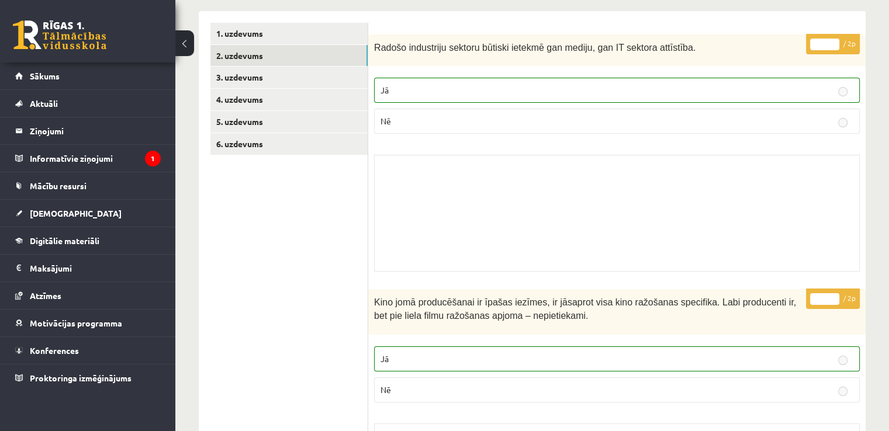
click at [323, 26] on link "1. uzdevums" at bounding box center [288, 34] width 157 height 22
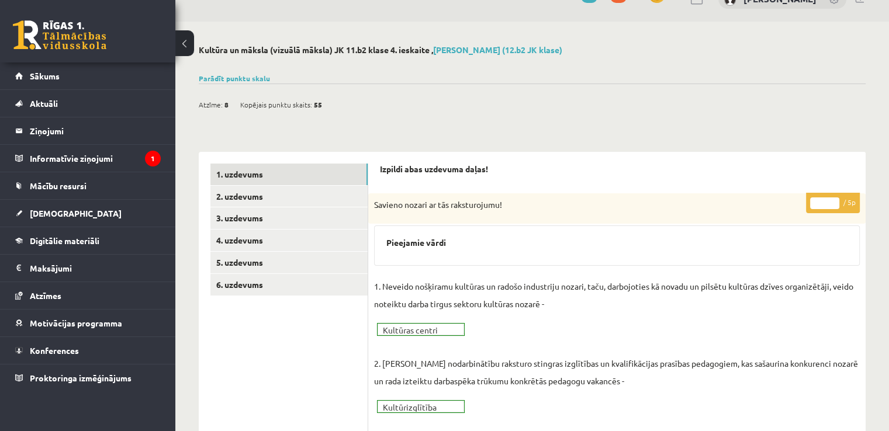
scroll to position [0, 0]
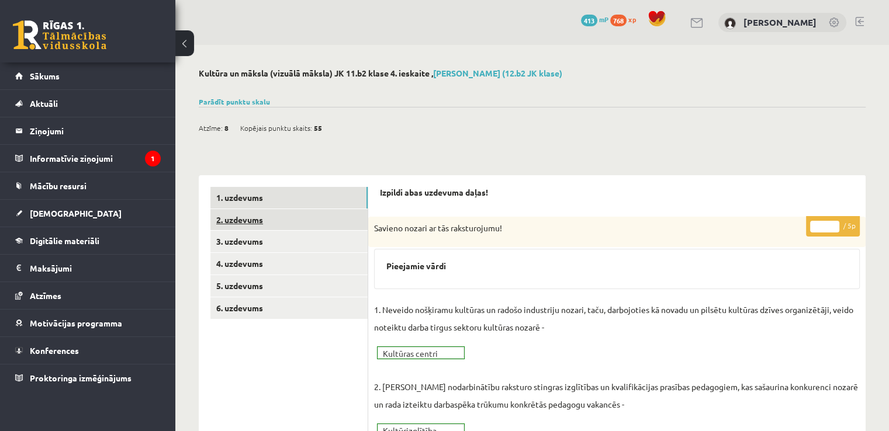
click at [285, 221] on link "2. uzdevums" at bounding box center [288, 220] width 157 height 22
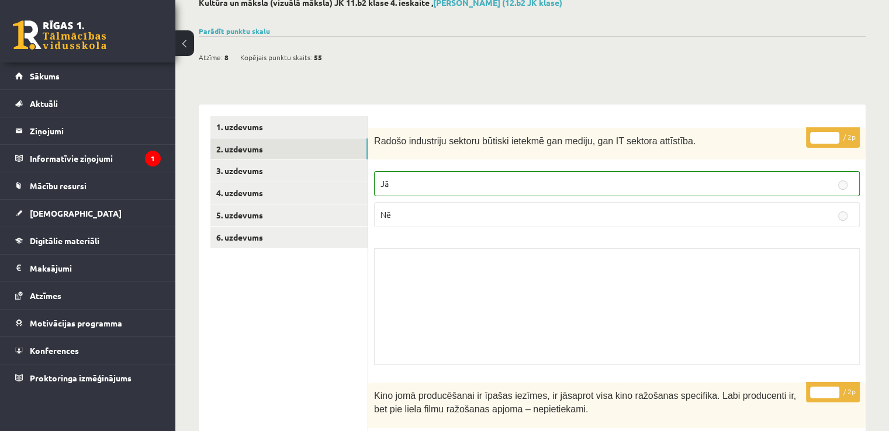
scroll to position [66, 0]
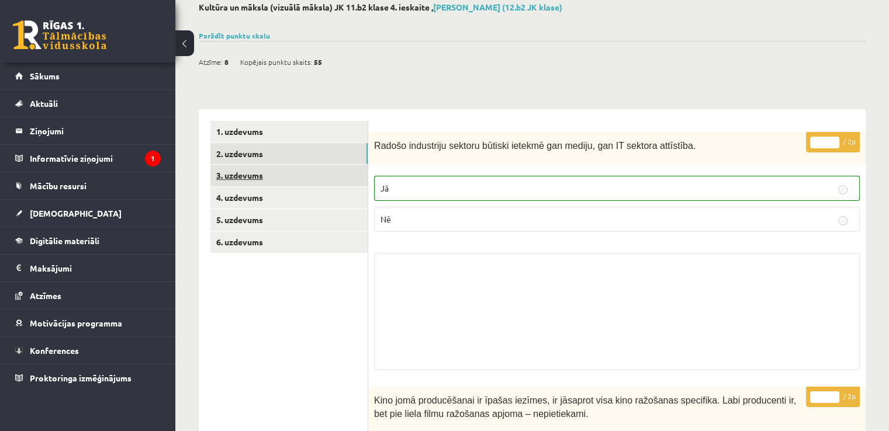
click at [336, 176] on link "3. uzdevums" at bounding box center [288, 176] width 157 height 22
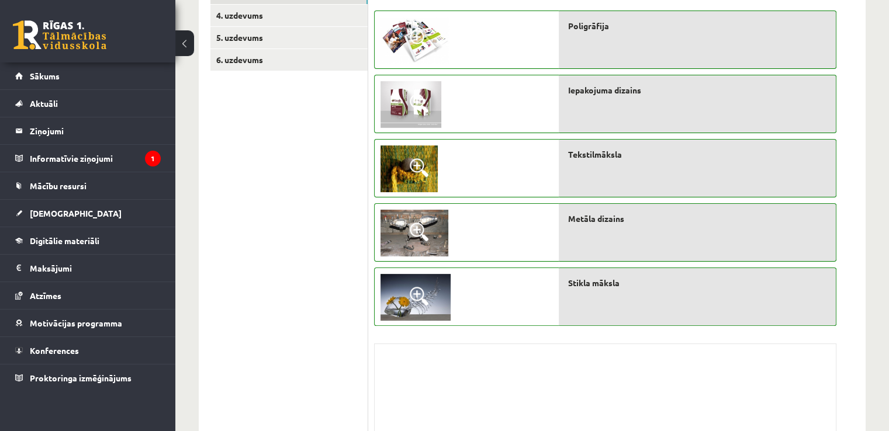
scroll to position [98, 0]
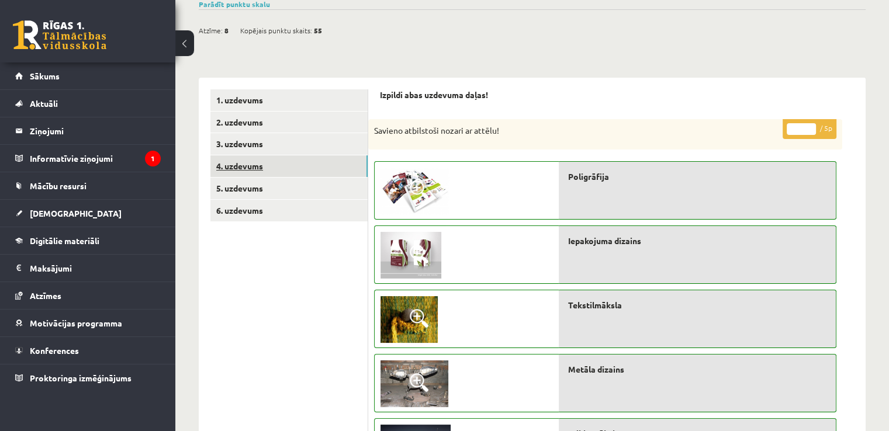
click at [337, 162] on link "4. uzdevums" at bounding box center [288, 166] width 157 height 22
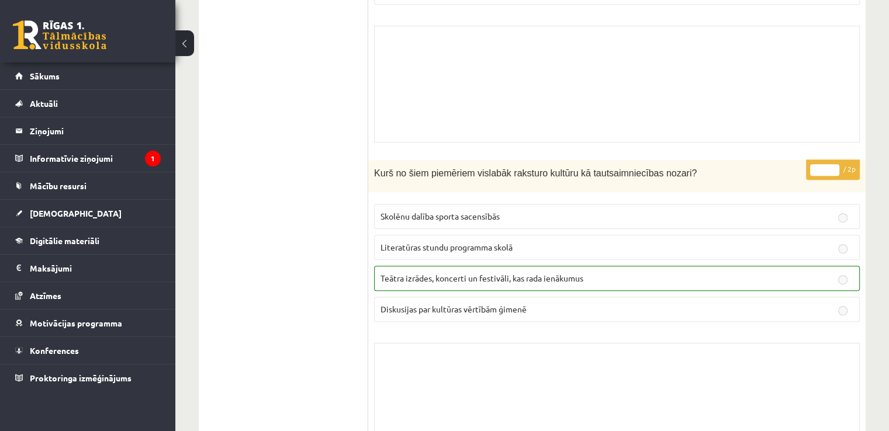
scroll to position [679, 0]
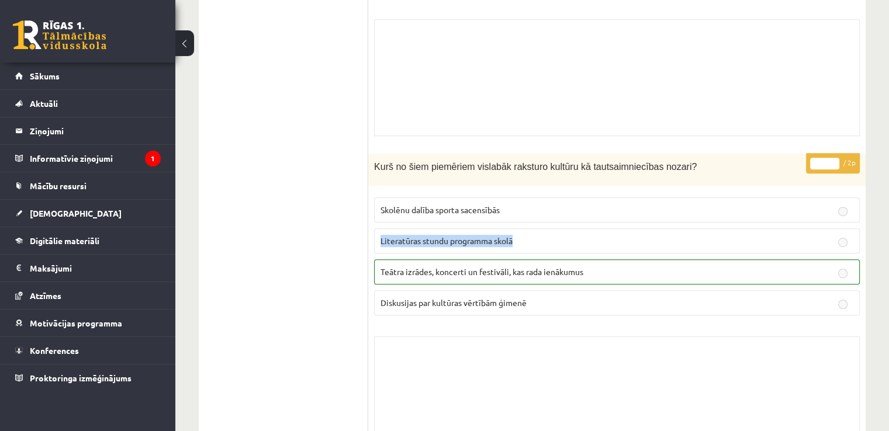
drag, startPoint x: 886, startPoint y: 220, endPoint x: 862, endPoint y: 214, distance: 24.5
click at [862, 214] on div "Kultūra un māksla (vizuālā māksla) JK 11.b2 klase 4. ieskaite , [PERSON_NAME] (…" at bounding box center [532, 247] width 714 height 1762
click at [862, 214] on div "* / 2p Kurš no šiem piemēriem vislabāk raksturo kultūru kā tautsaimniecības noz…" at bounding box center [616, 307] width 497 height 306
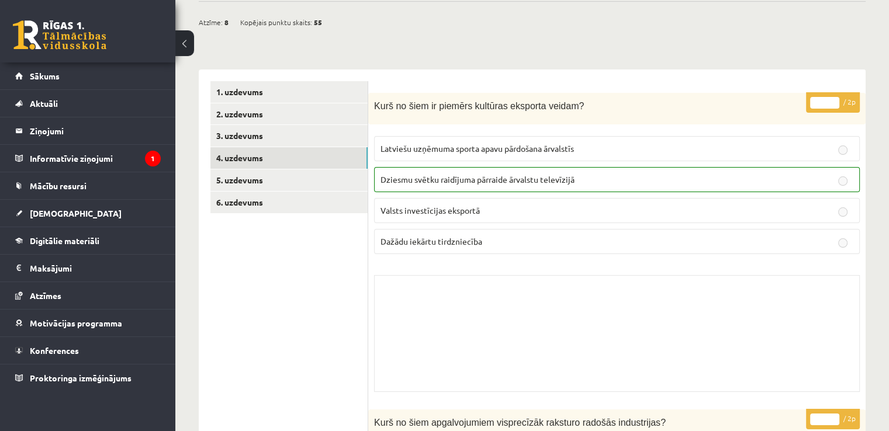
scroll to position [102, 0]
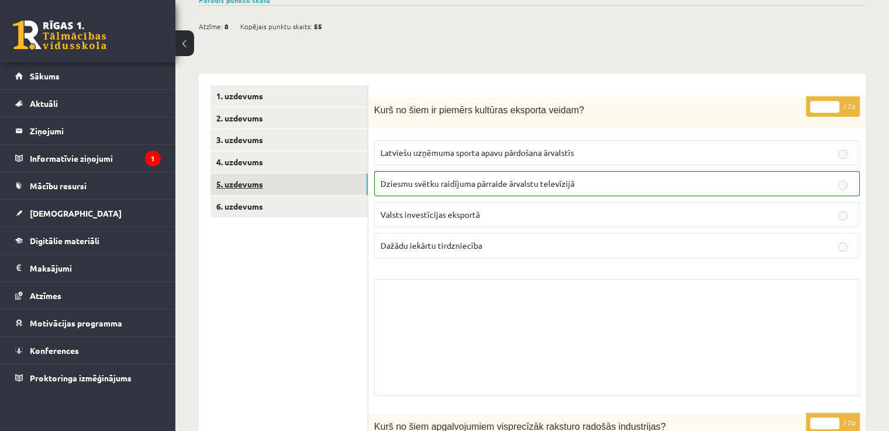
click at [277, 179] on link "5. uzdevums" at bounding box center [288, 185] width 157 height 22
